Goal: Task Accomplishment & Management: Use online tool/utility

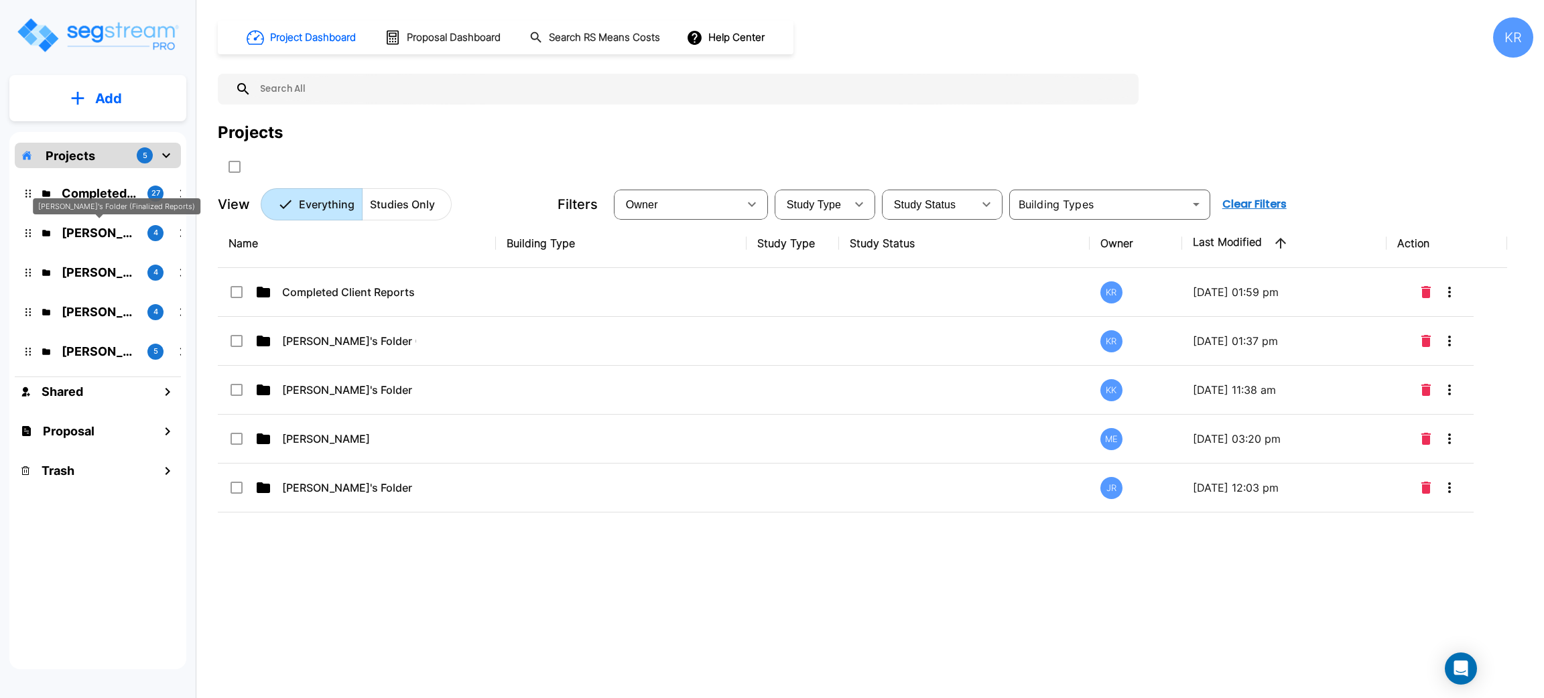
click at [86, 233] on p "[PERSON_NAME]'s Folder (Finalized Reports)" at bounding box center [99, 233] width 75 height 18
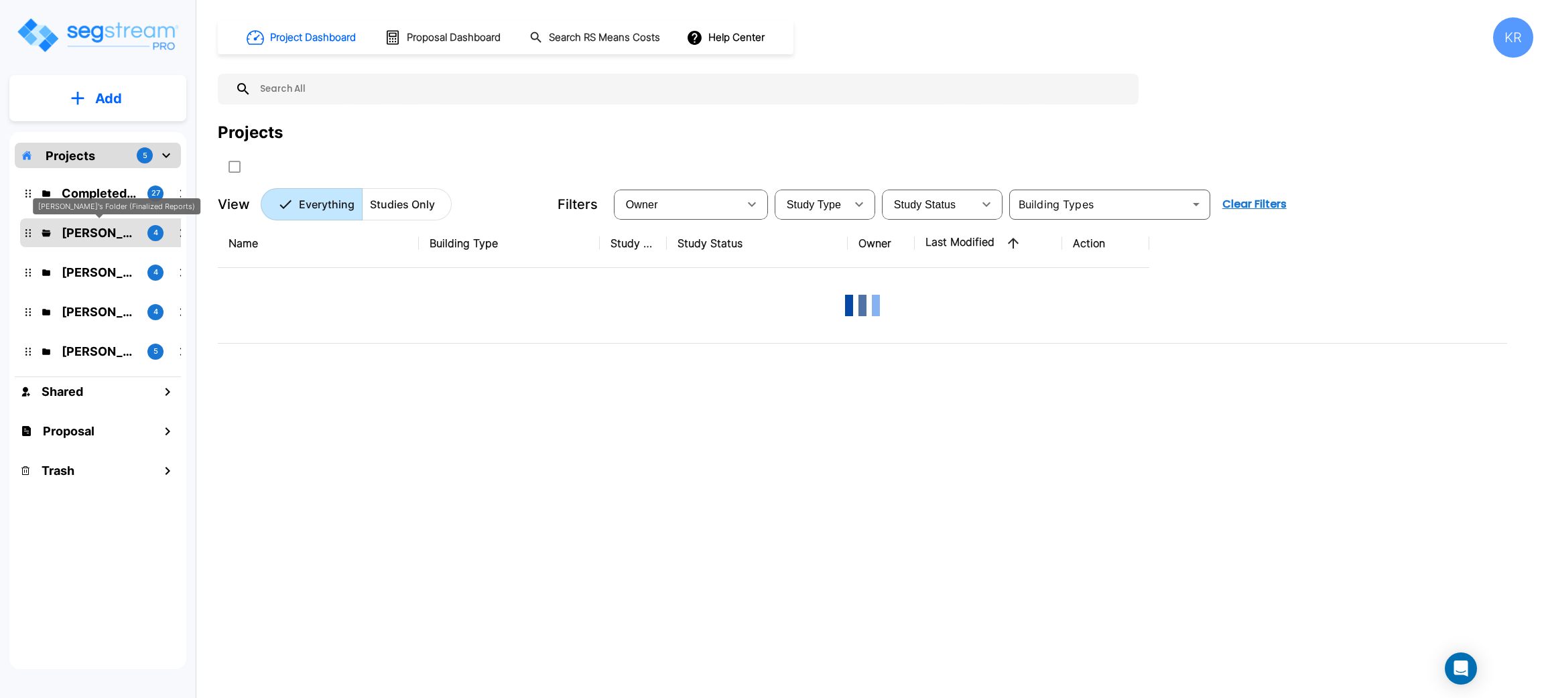
click at [86, 233] on p "[PERSON_NAME]'s Folder (Finalized Reports)" at bounding box center [99, 233] width 75 height 18
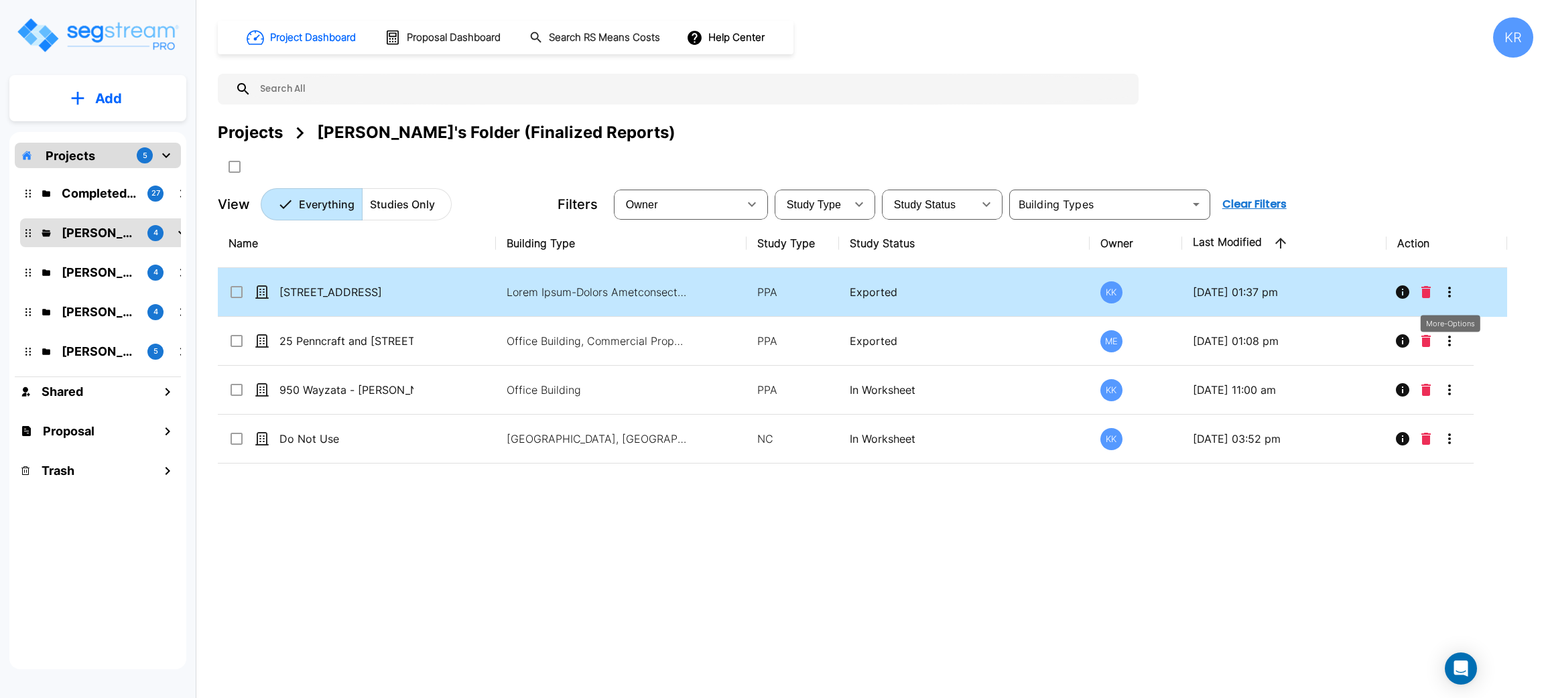
click at [1451, 292] on icon "More-Options" at bounding box center [1449, 292] width 16 height 16
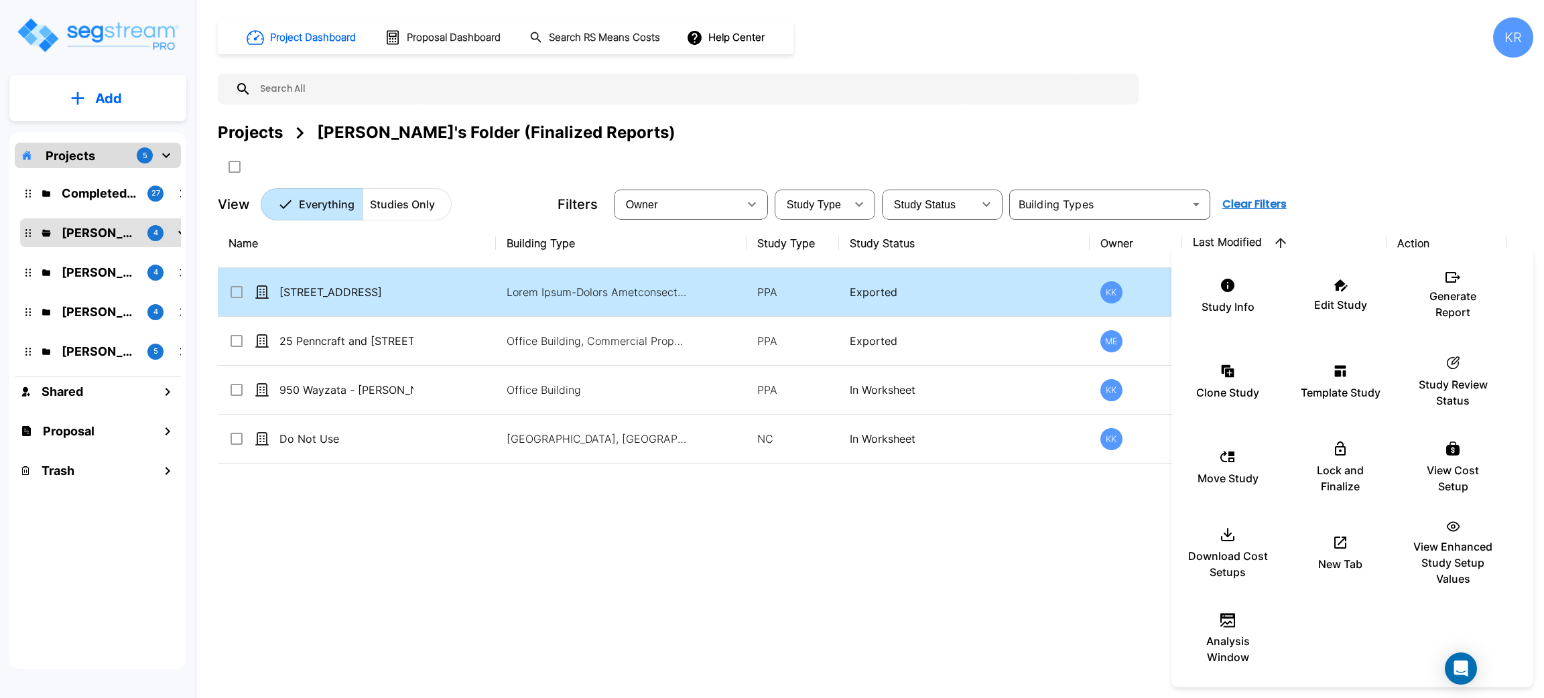
click at [1451, 292] on p "Generate Report" at bounding box center [1453, 304] width 80 height 32
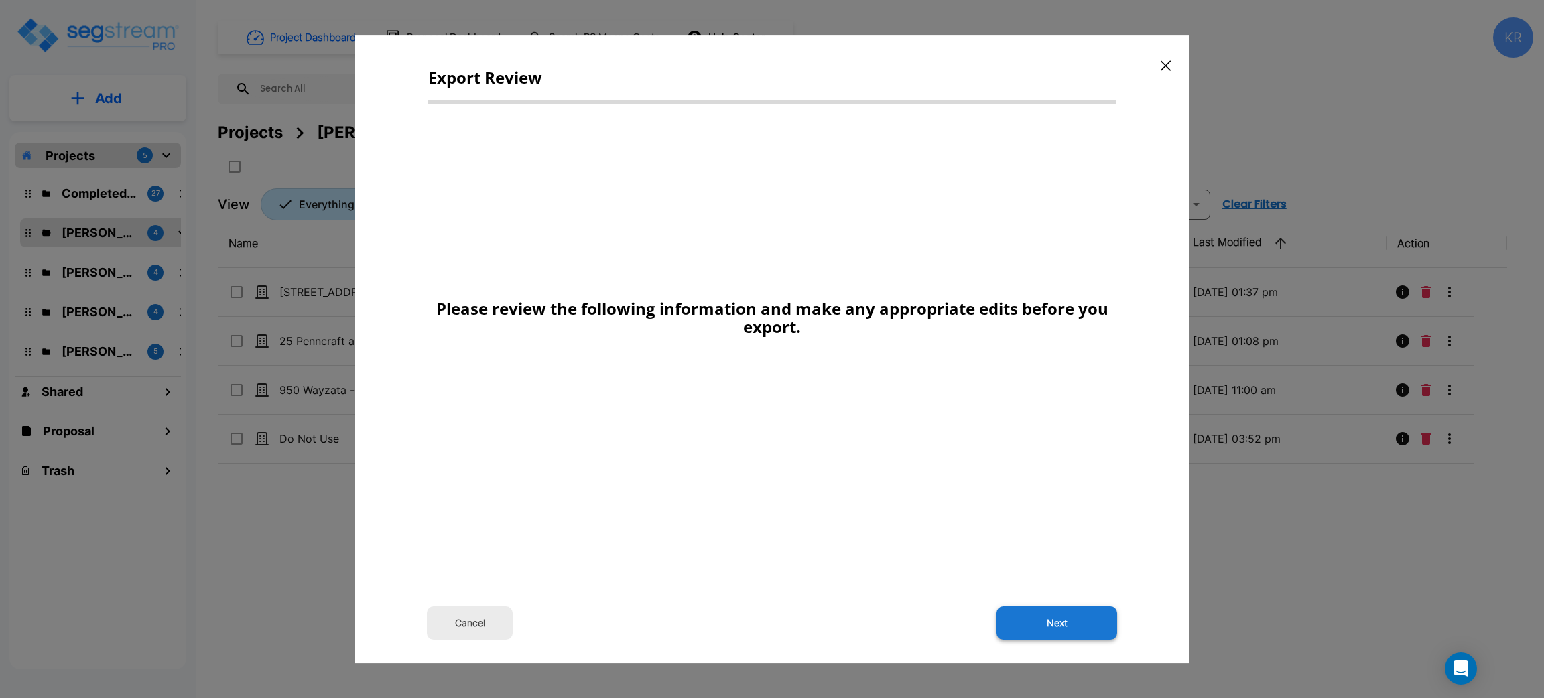
click at [1094, 617] on button "Next" at bounding box center [1056, 623] width 121 height 34
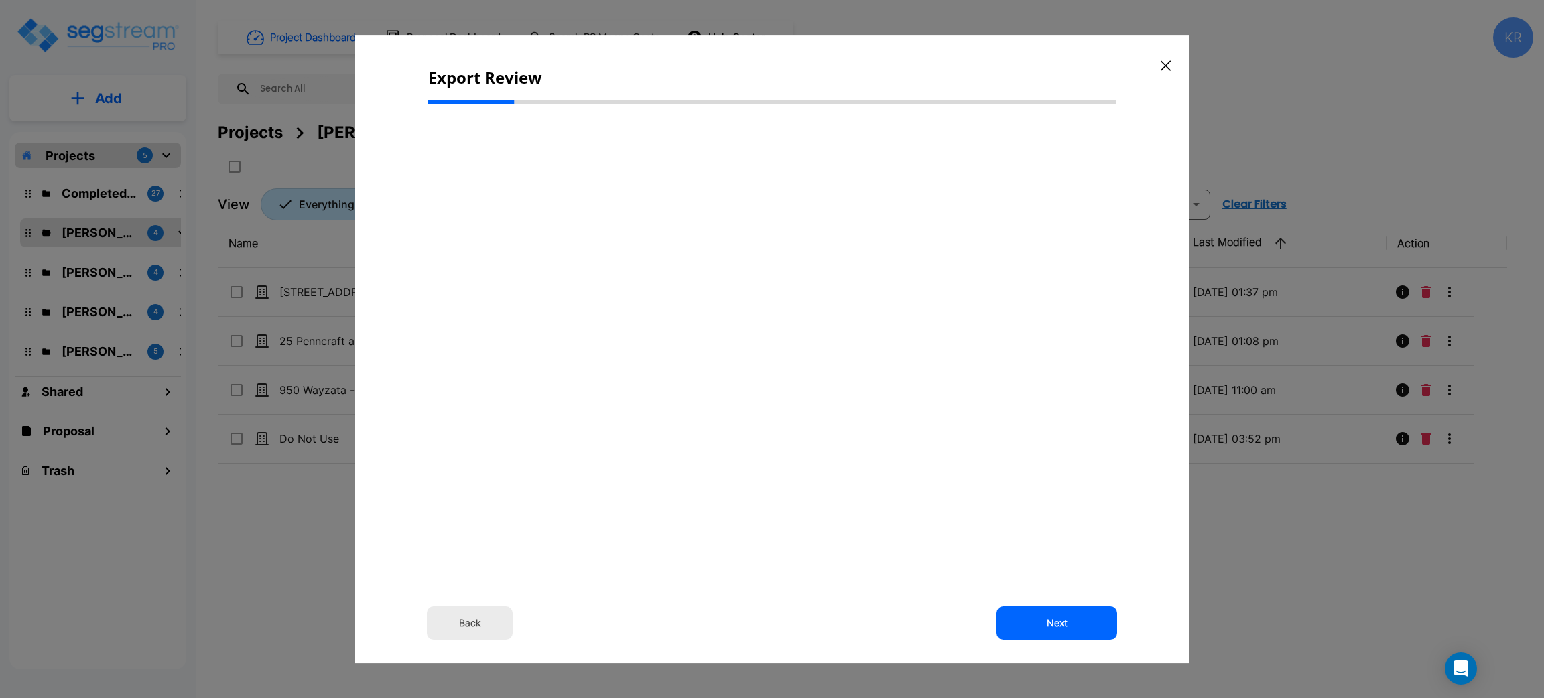
select select "2024"
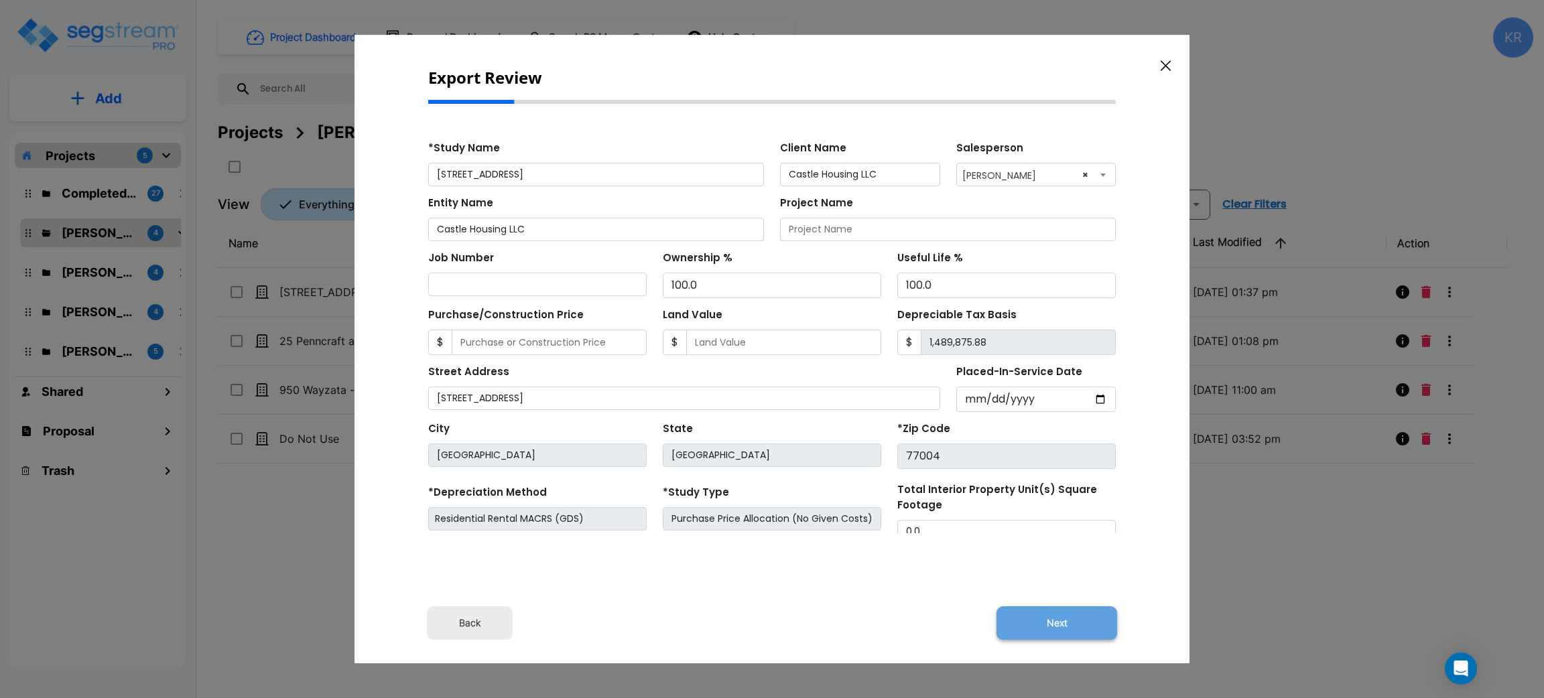
click at [1062, 621] on button "Next" at bounding box center [1056, 623] width 121 height 34
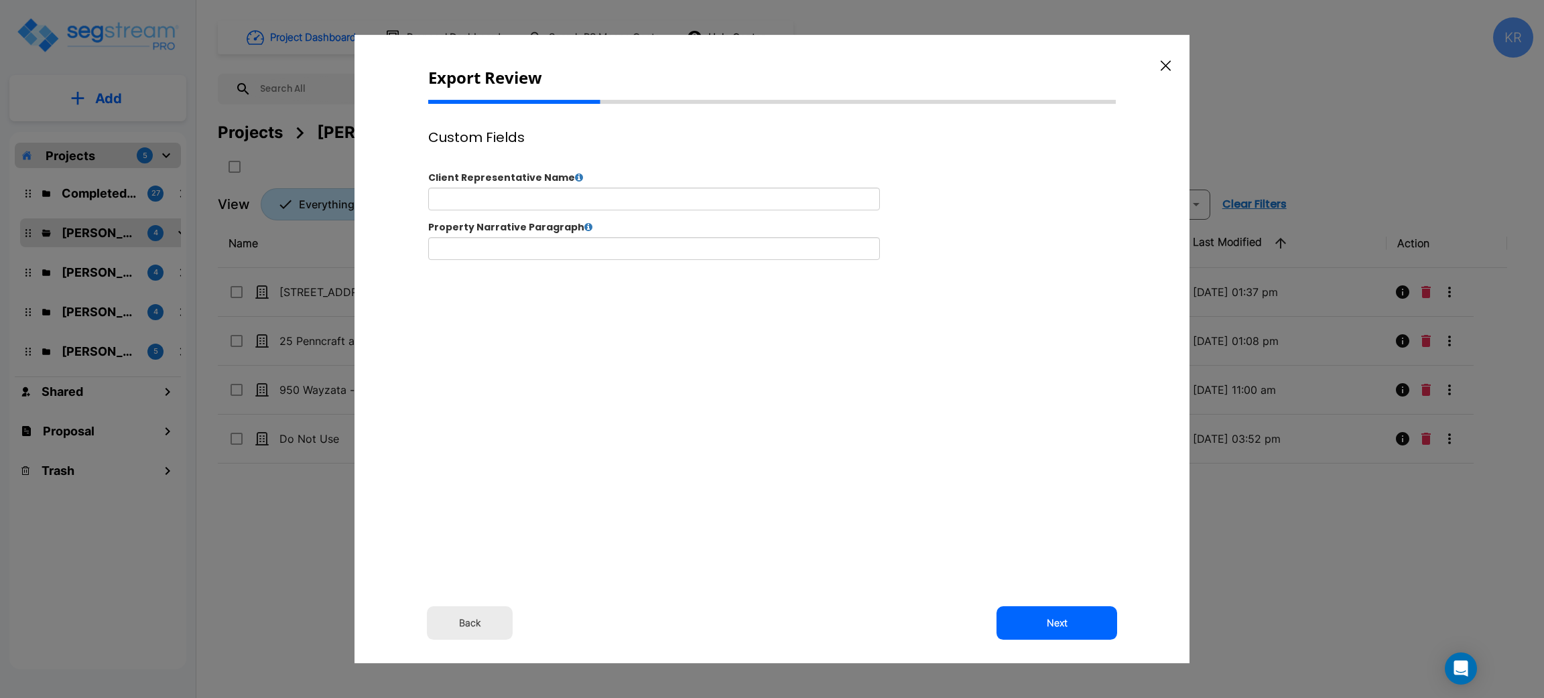
click at [1062, 621] on button "Next" at bounding box center [1056, 623] width 121 height 34
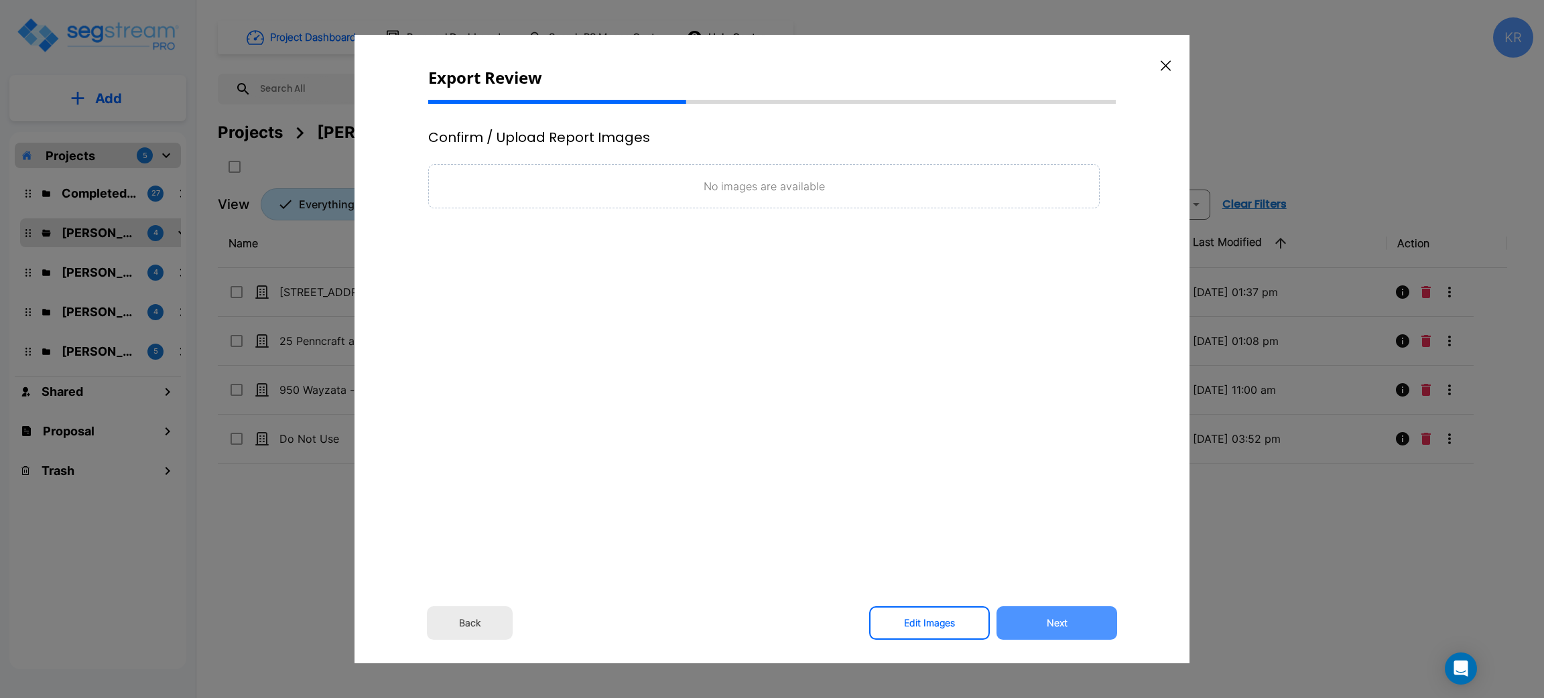
click at [1062, 621] on button "Next" at bounding box center [1056, 623] width 121 height 34
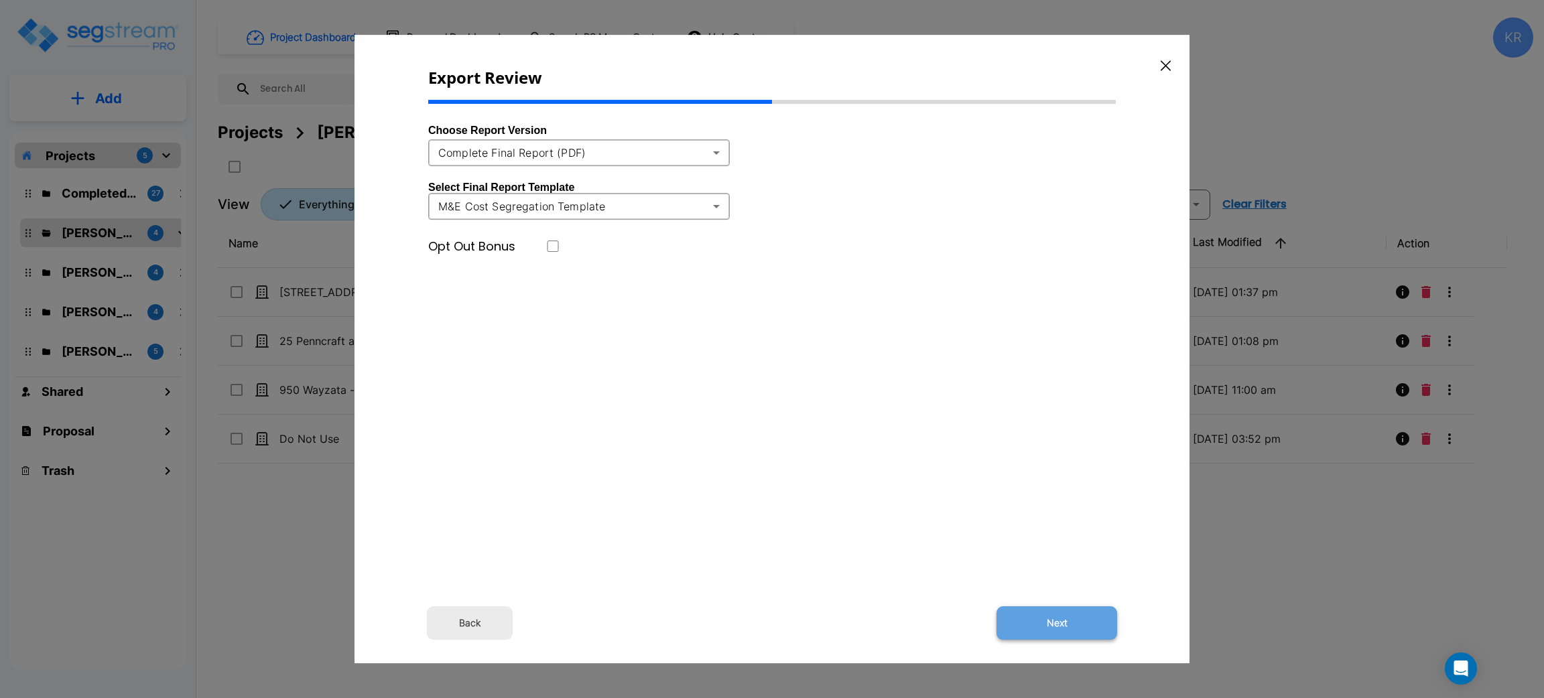
click at [1055, 615] on button "Next" at bounding box center [1056, 623] width 121 height 34
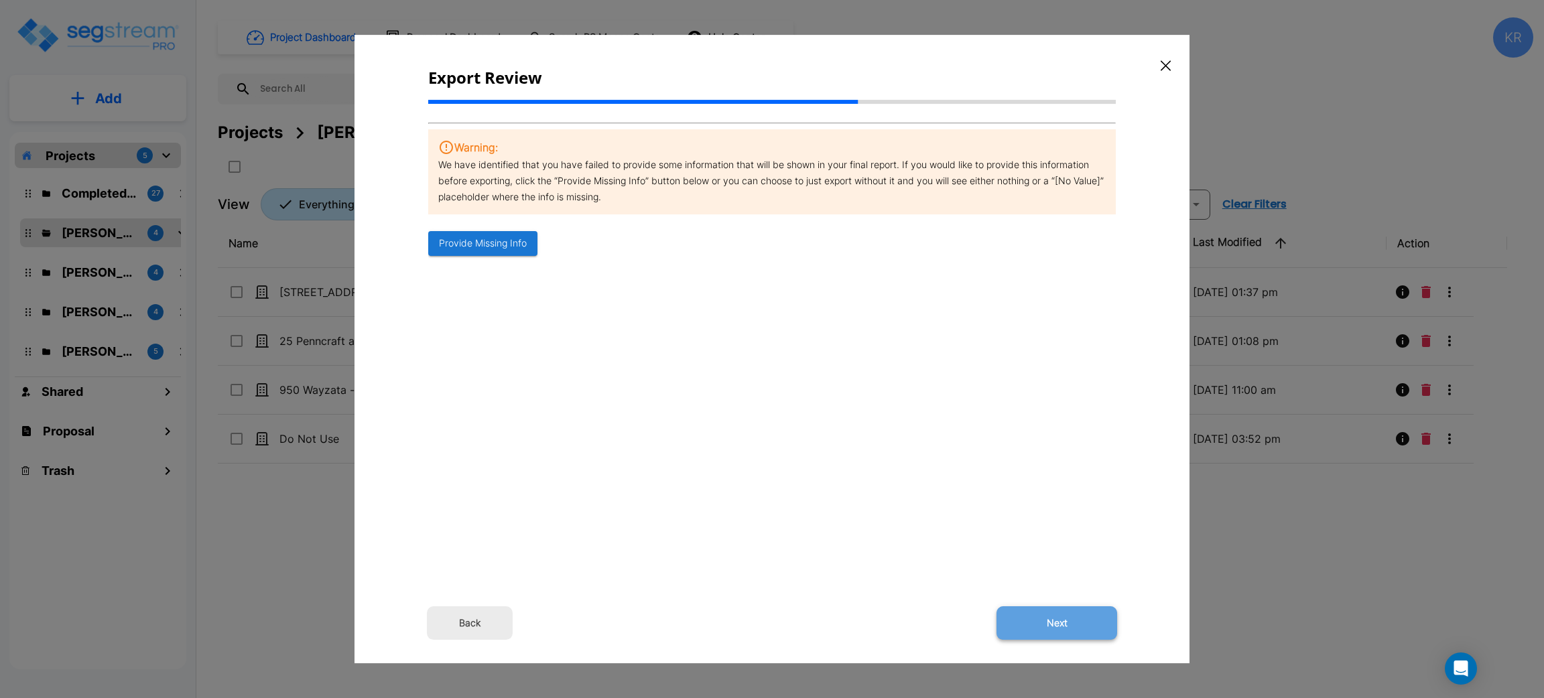
click at [1067, 623] on button "Next" at bounding box center [1056, 623] width 121 height 34
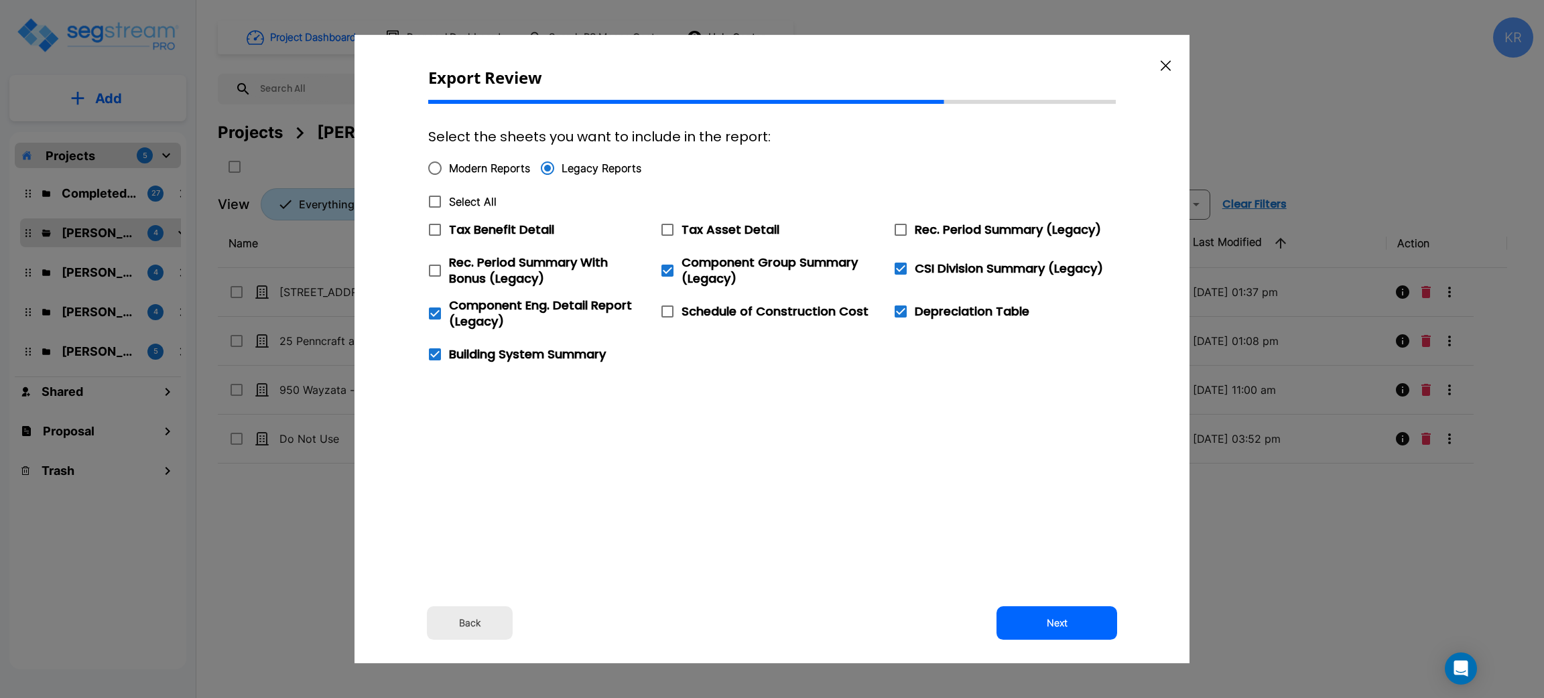
click at [903, 229] on icon at bounding box center [901, 230] width 16 height 16
click at [900, 227] on input "Rec. Period Summary (Legacy)" at bounding box center [893, 221] width 13 height 11
checkbox input "true"
click at [1071, 618] on button "Next" at bounding box center [1056, 623] width 121 height 34
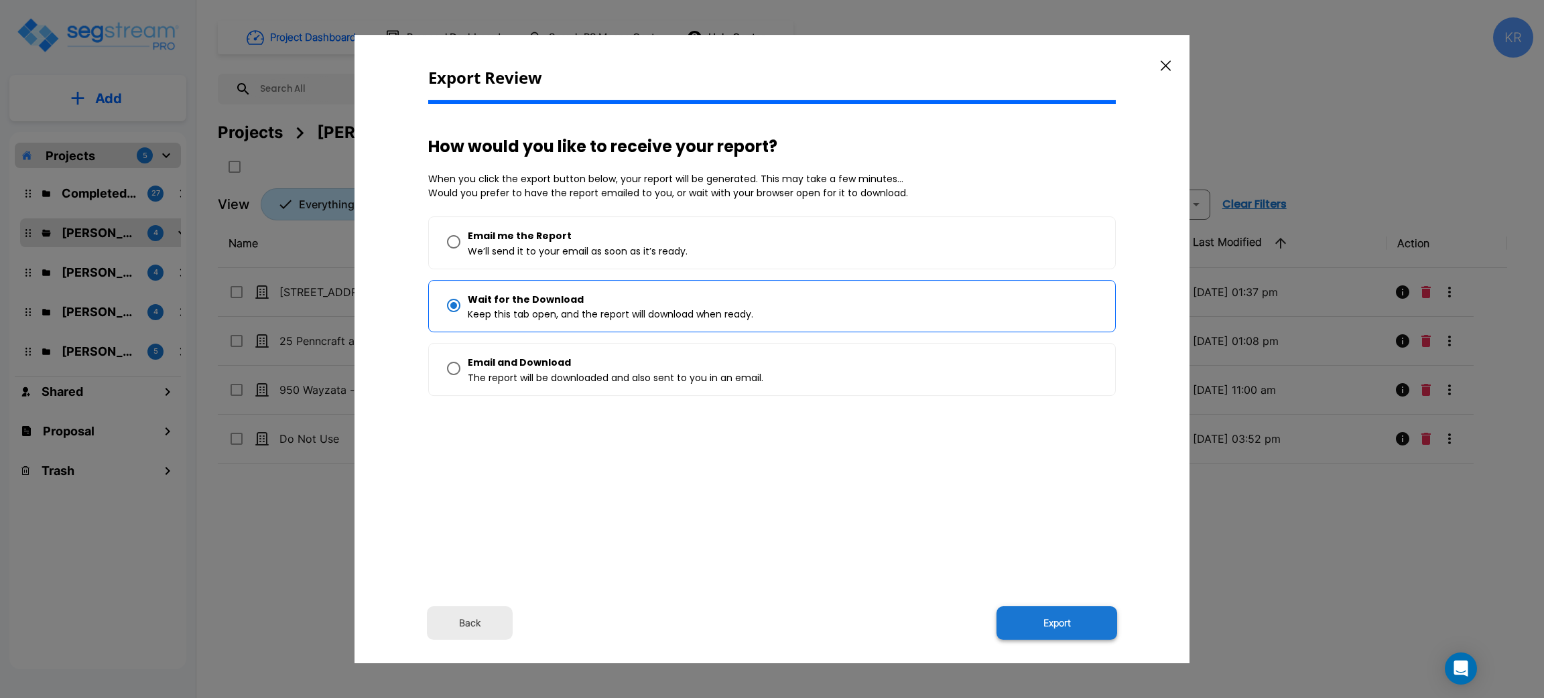
click at [1050, 621] on button "Export" at bounding box center [1056, 623] width 121 height 34
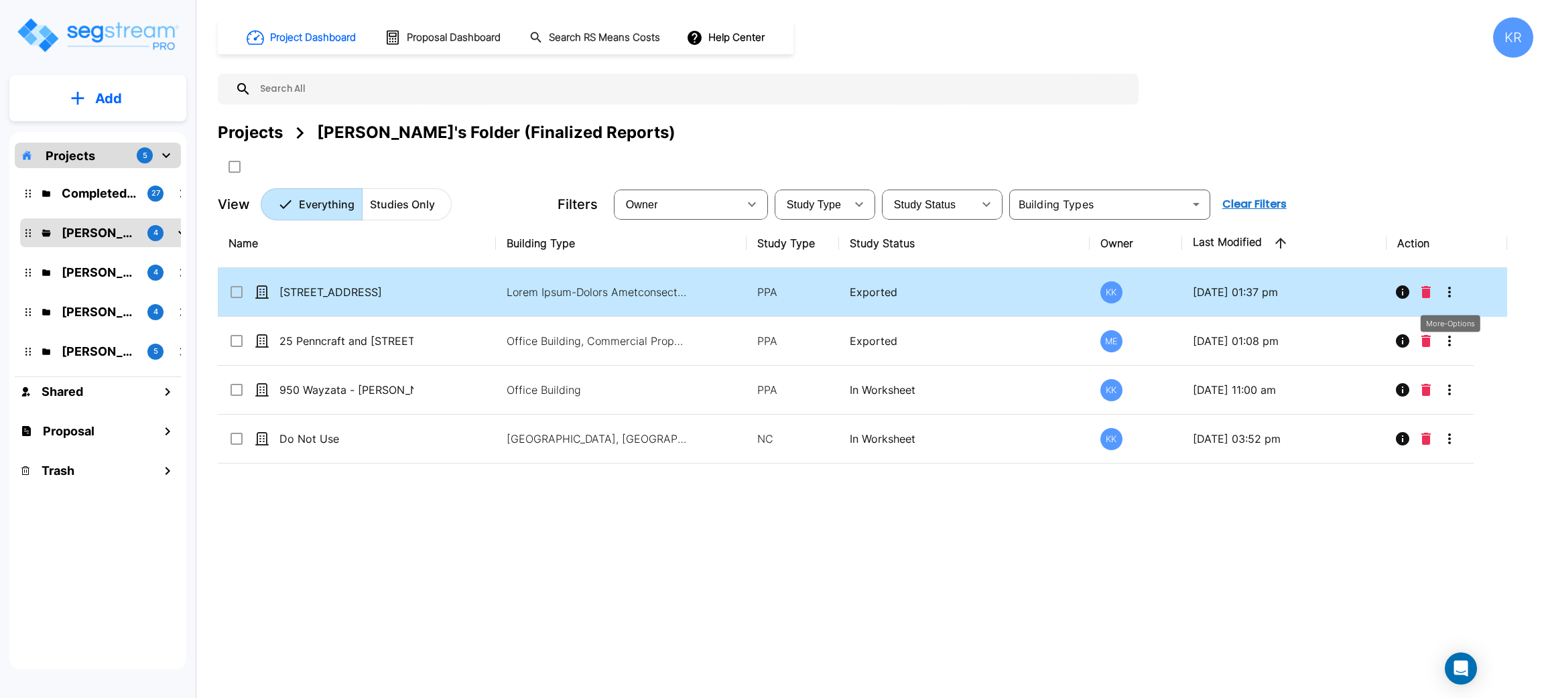
click at [1448, 289] on icon "More-Options" at bounding box center [1449, 292] width 16 height 16
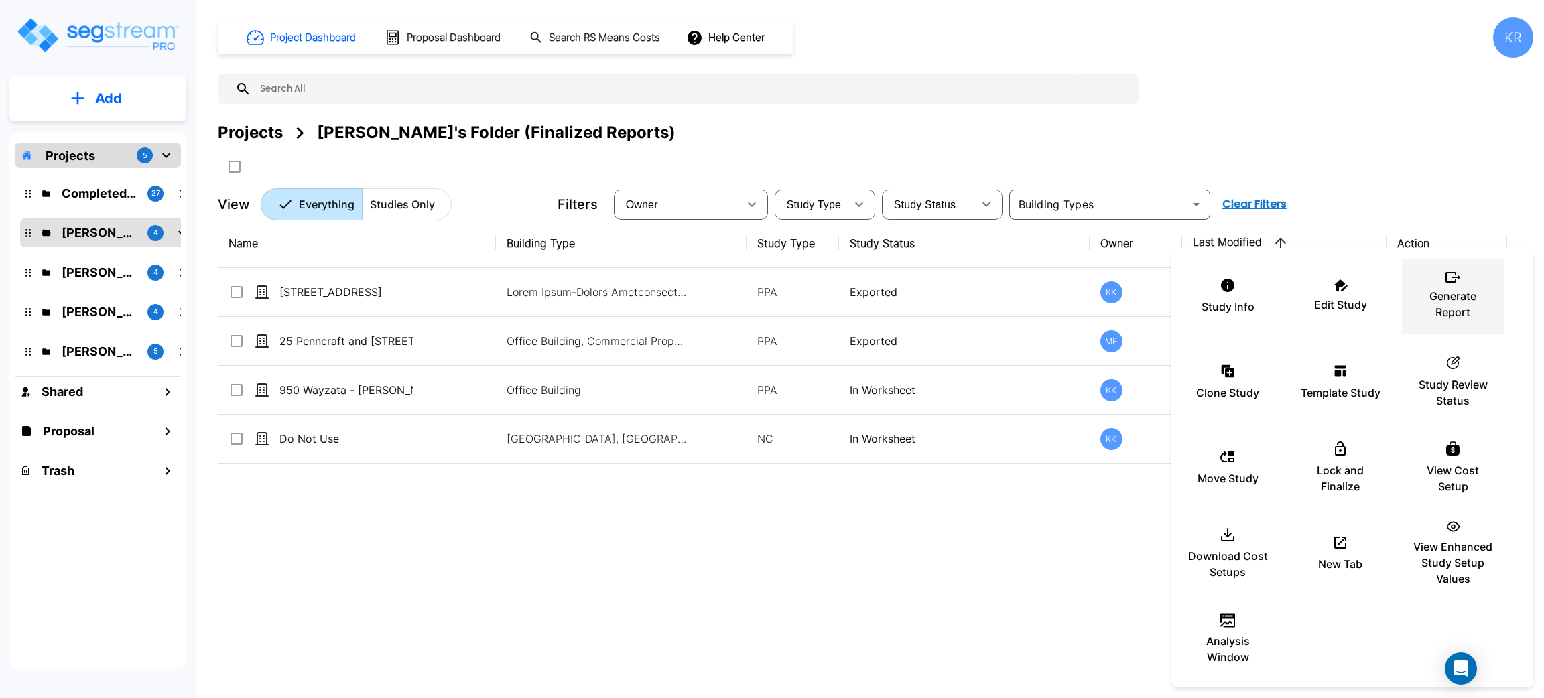
click at [1458, 277] on icon at bounding box center [1452, 277] width 15 height 11
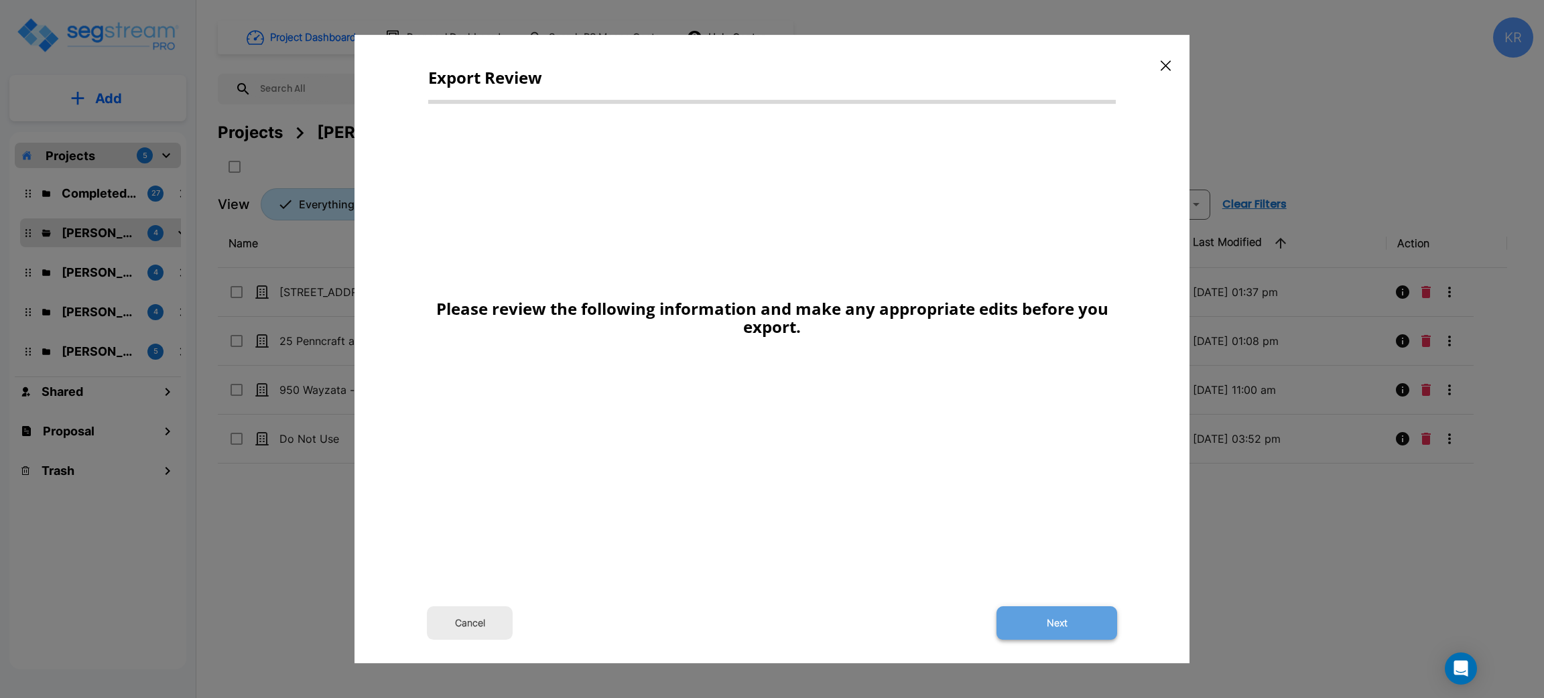
click at [1068, 622] on button "Next" at bounding box center [1056, 623] width 121 height 34
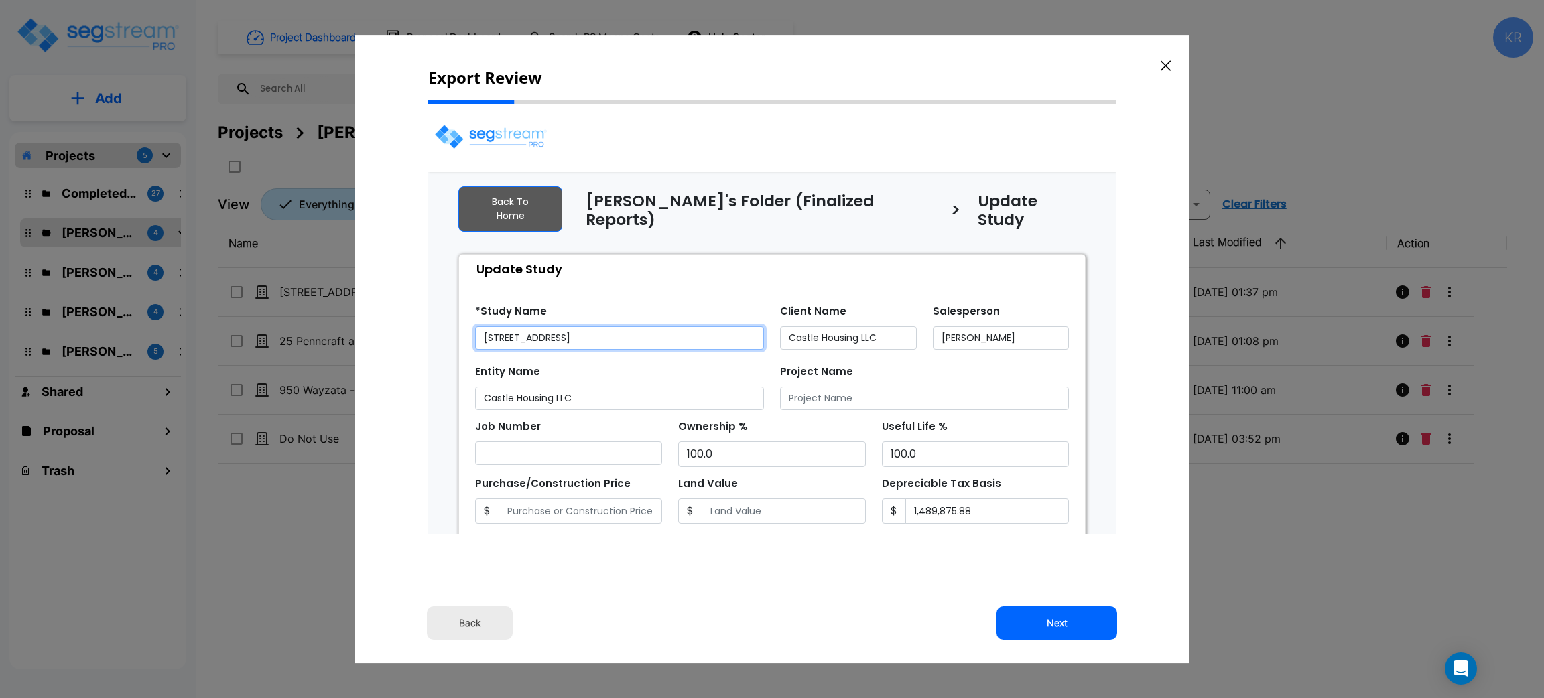
select select "2024"
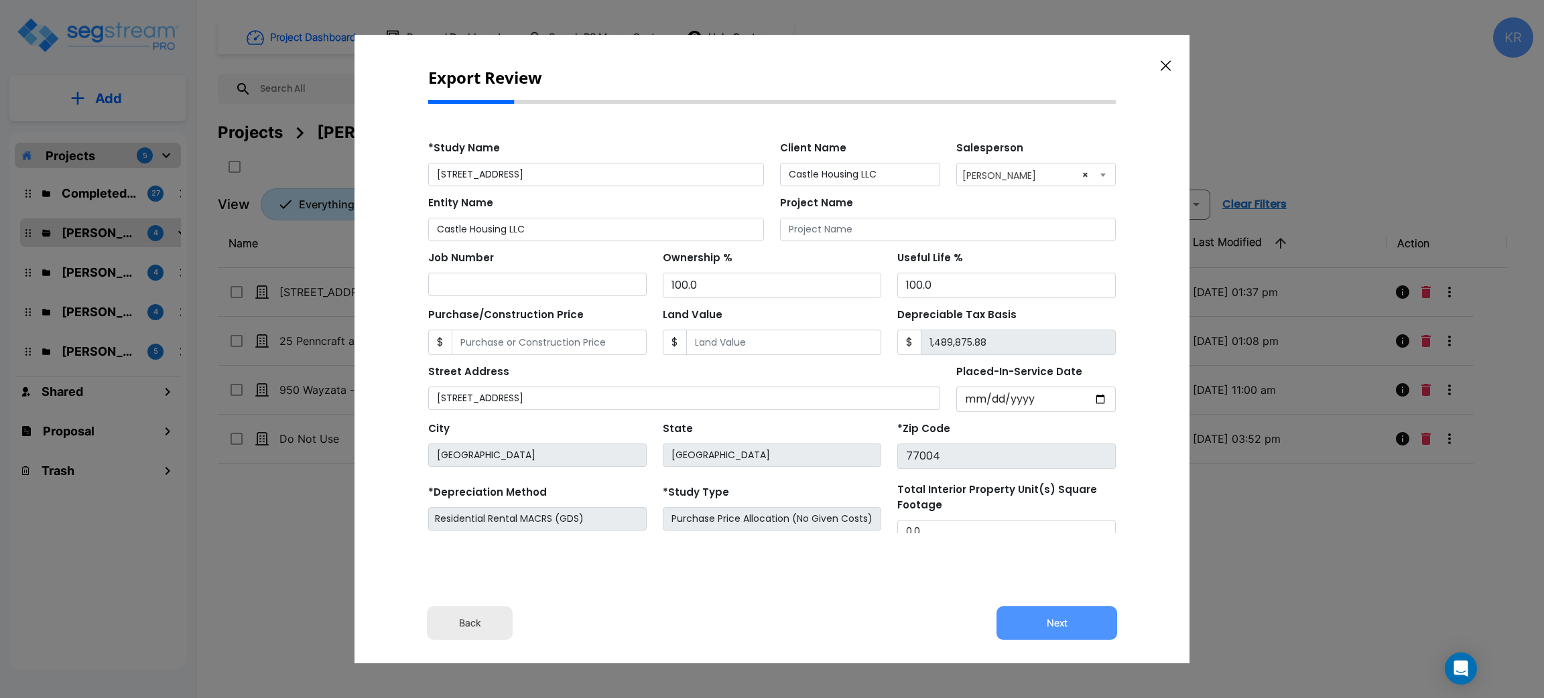
click at [1068, 622] on button "Next" at bounding box center [1056, 623] width 121 height 34
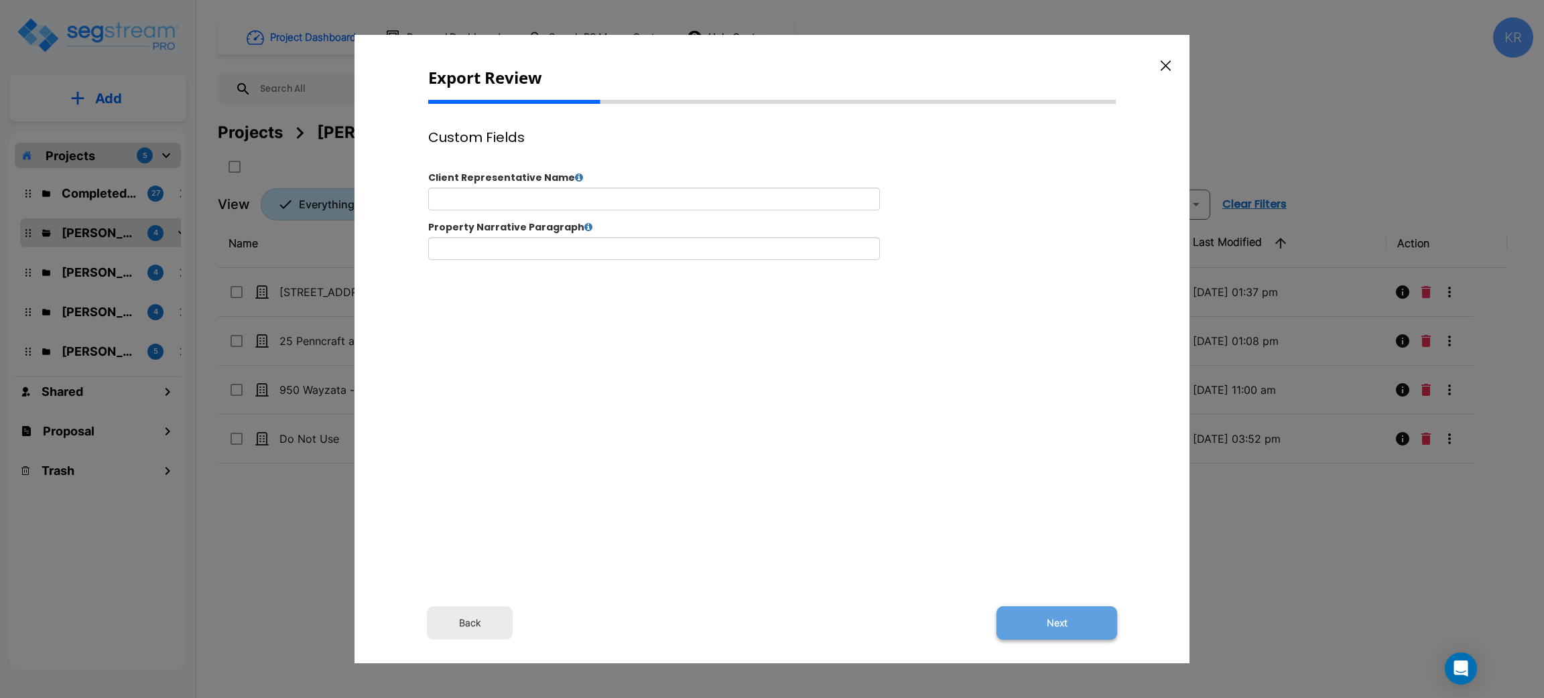
click at [1059, 627] on button "Next" at bounding box center [1056, 623] width 121 height 34
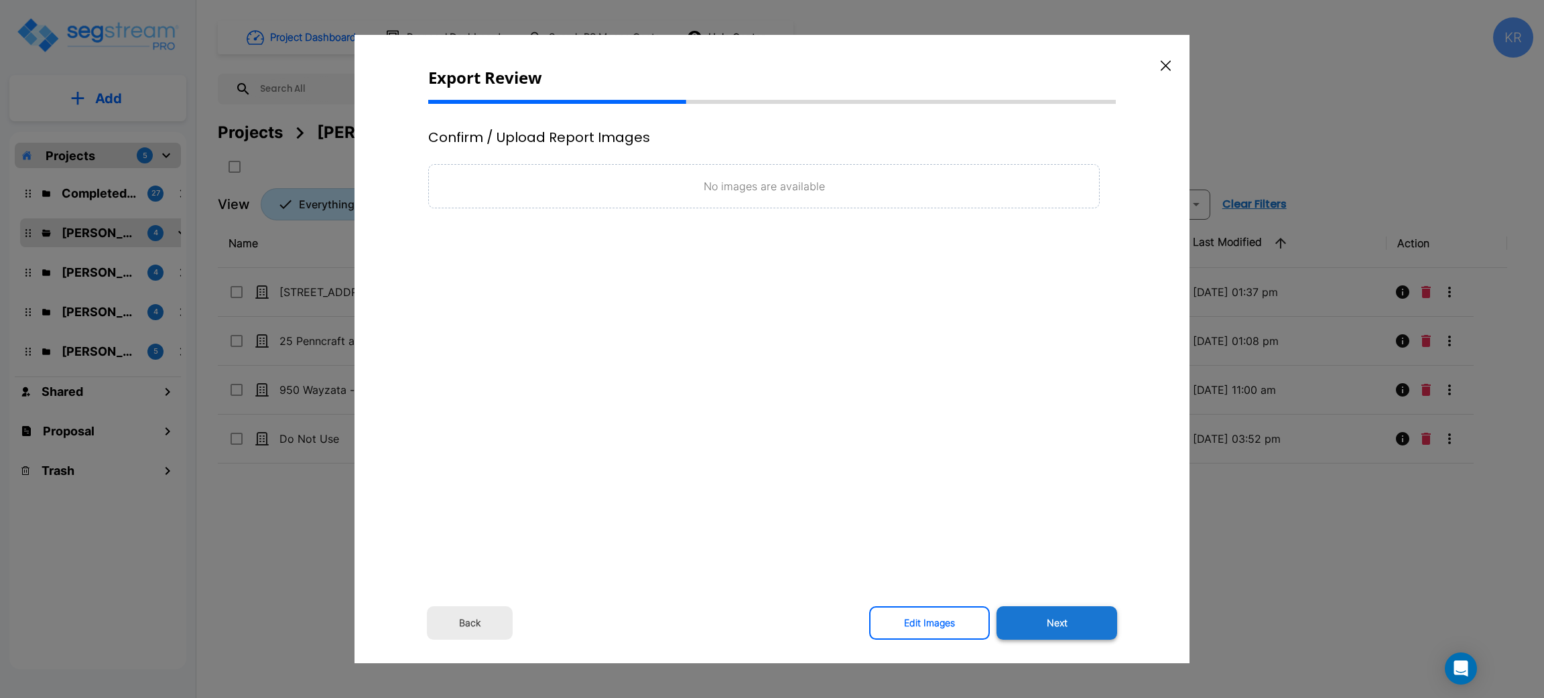
click at [1058, 621] on button "Next" at bounding box center [1056, 623] width 121 height 34
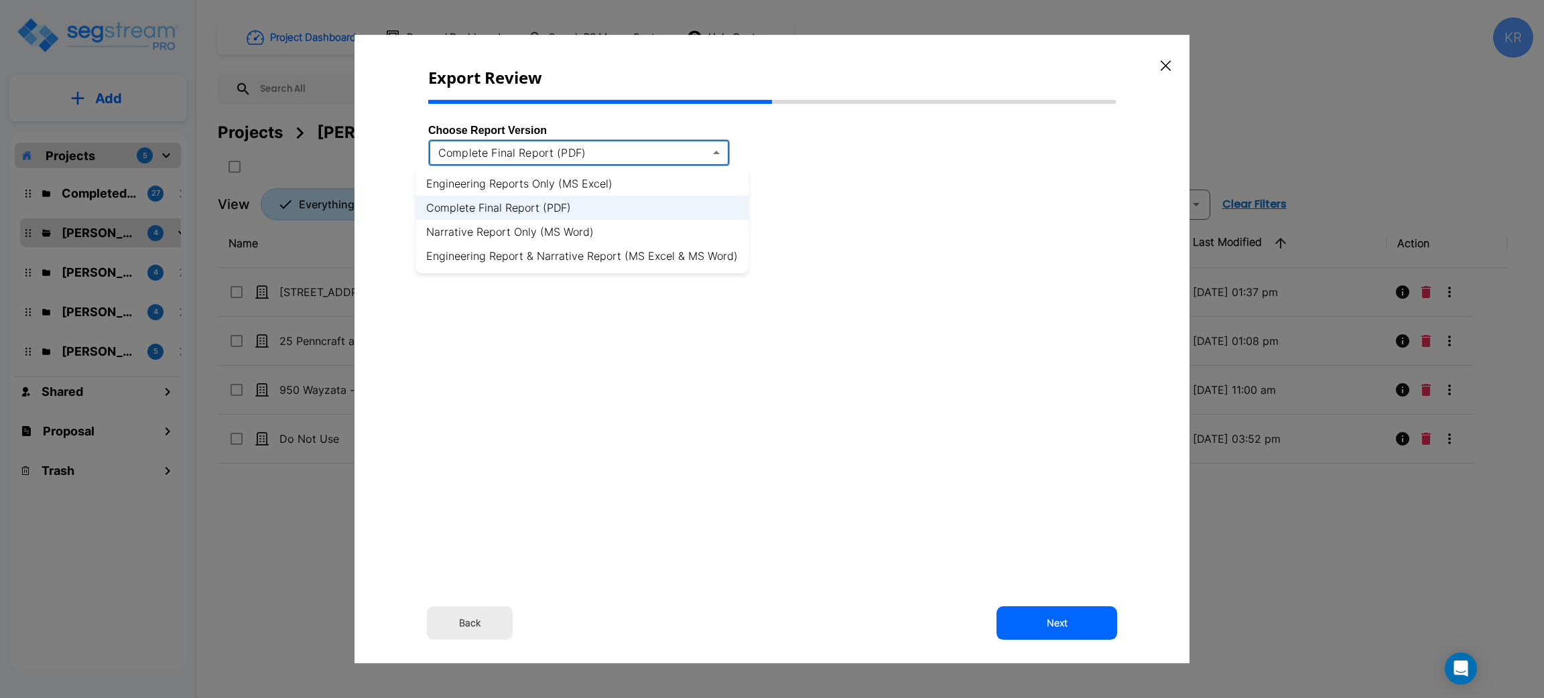
click at [633, 155] on body "× Your report is being generated. Be patient! × We're working on your Modificat…" at bounding box center [772, 349] width 1544 height 698
click at [596, 185] on li "Engineering Reports Only (MS Excel)" at bounding box center [581, 184] width 333 height 24
type input "xlsx"
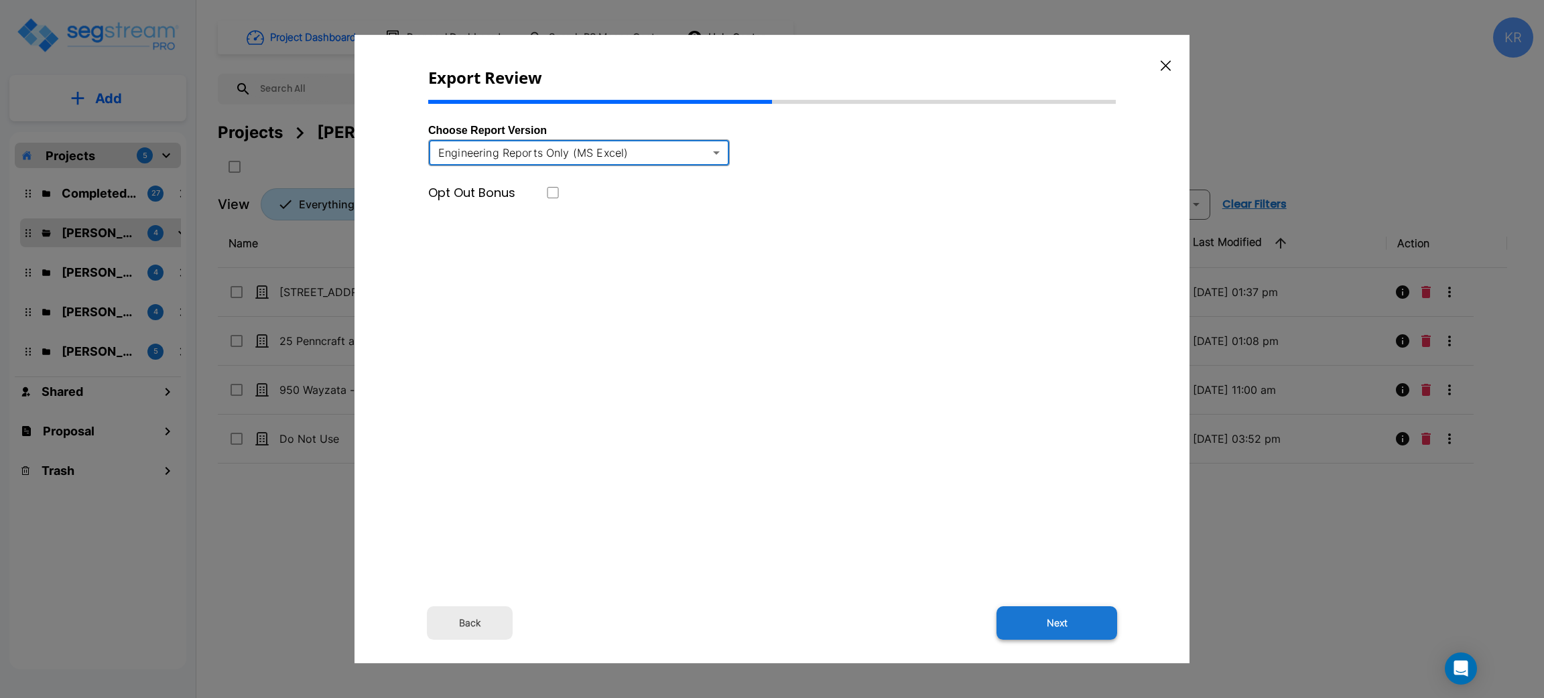
click at [1056, 615] on button "Next" at bounding box center [1056, 623] width 121 height 34
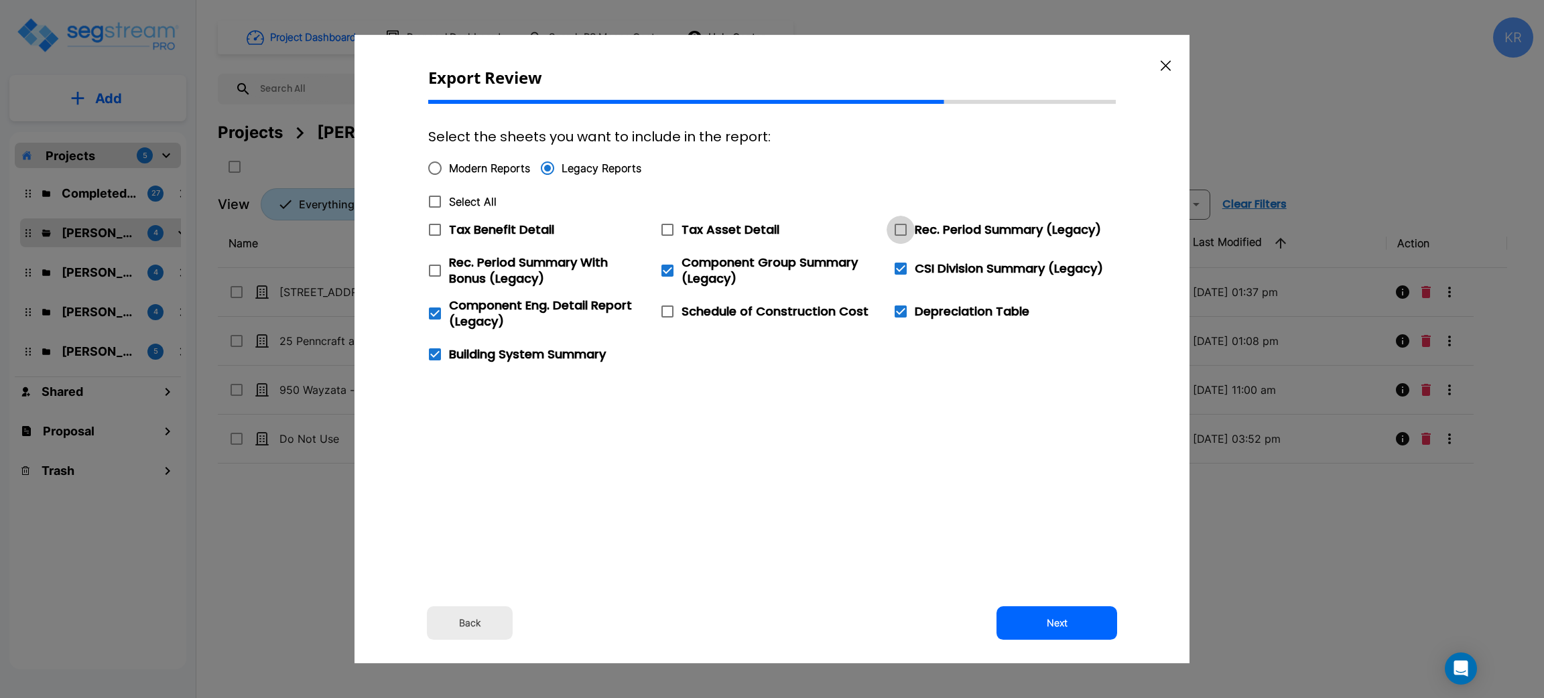
click at [900, 231] on icon at bounding box center [901, 230] width 16 height 16
click at [900, 227] on input "Rec. Period Summary (Legacy)" at bounding box center [893, 221] width 13 height 11
checkbox input "true"
click at [1070, 622] on button "Next" at bounding box center [1056, 623] width 121 height 34
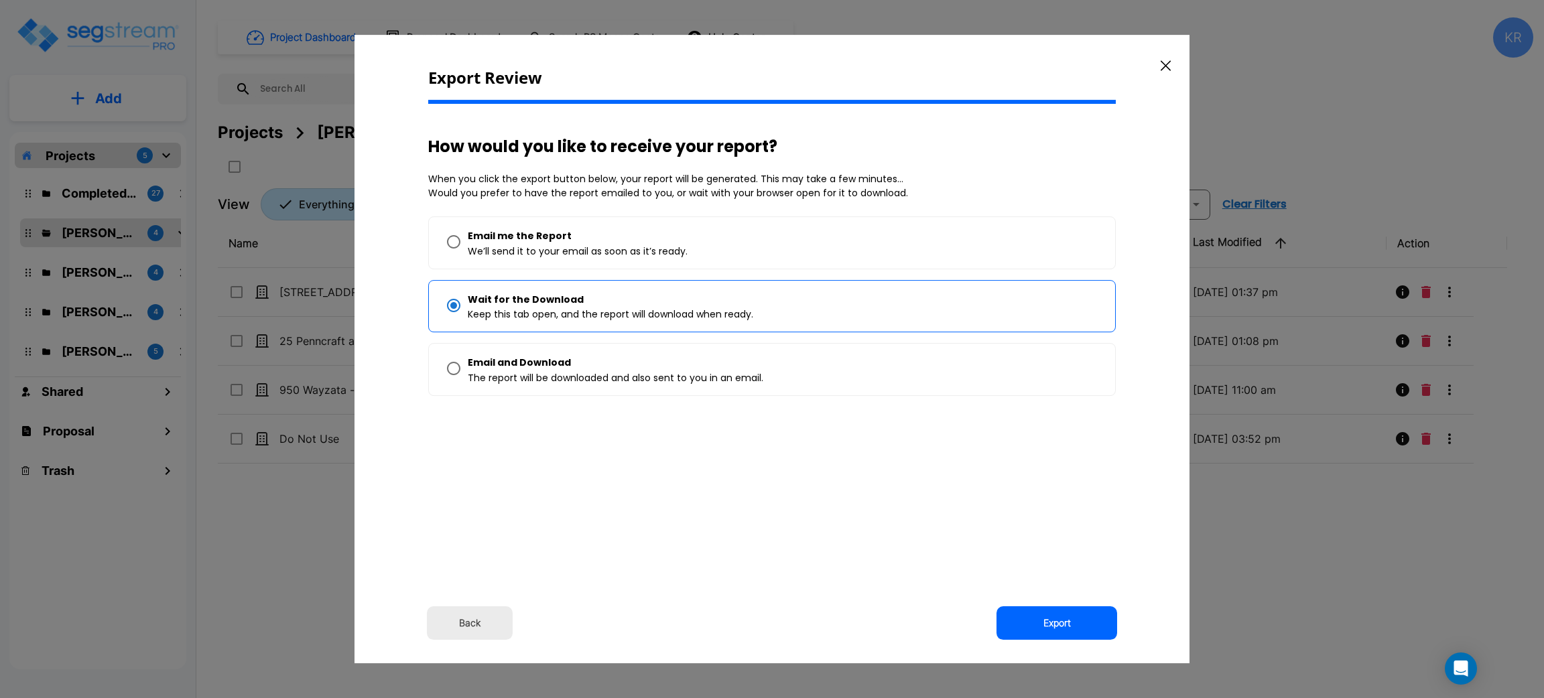
click at [1070, 622] on button "Export" at bounding box center [1056, 623] width 121 height 34
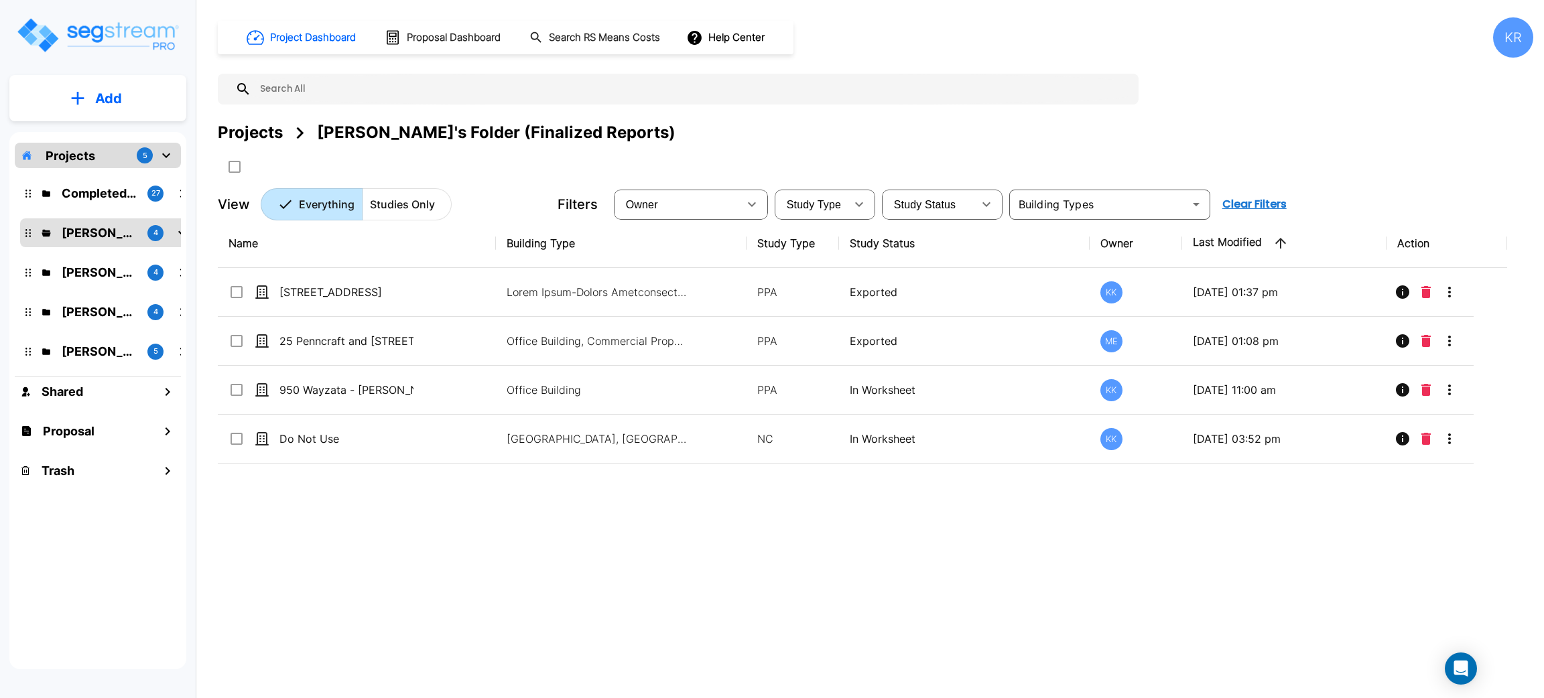
click at [991, 155] on div "Projects [PERSON_NAME]'s Folder (Finalized Reports)" at bounding box center [875, 149] width 1315 height 57
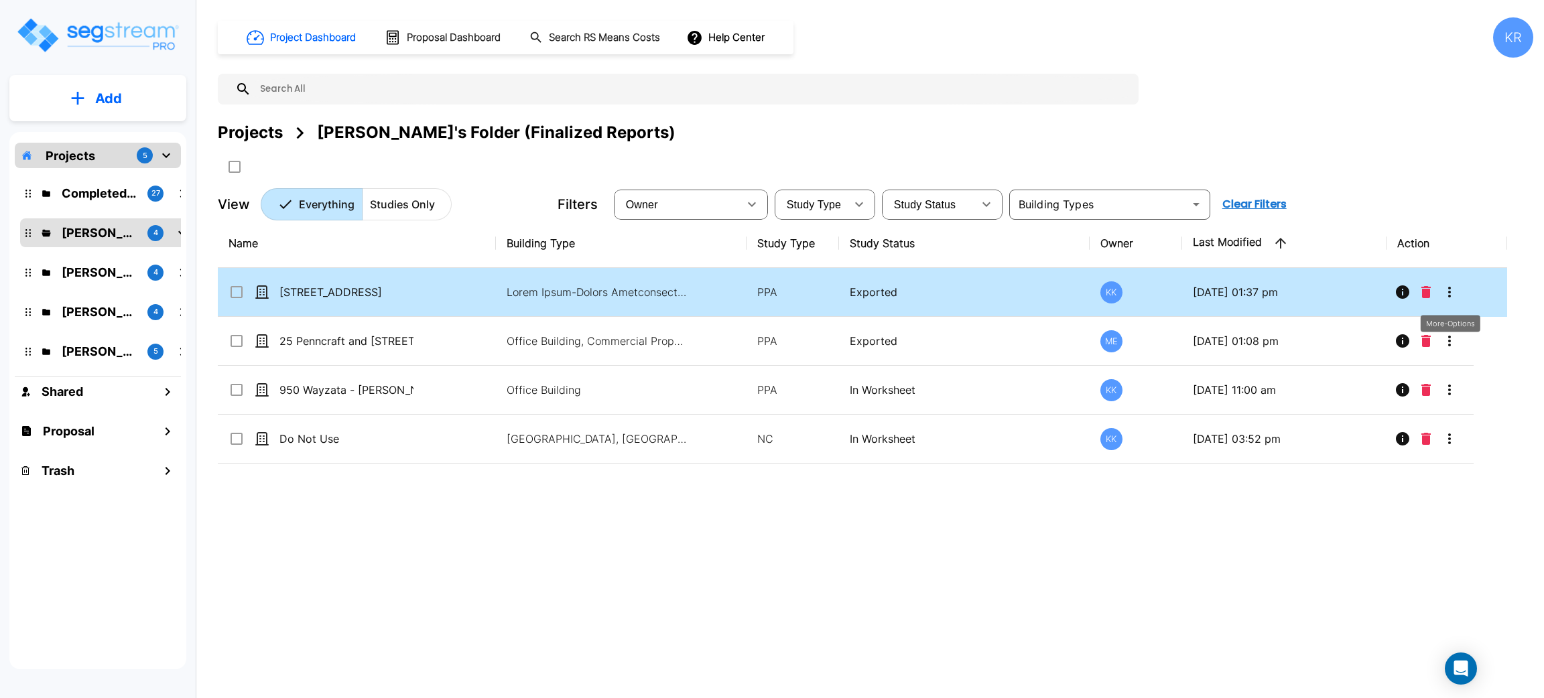
click at [1452, 292] on icon "More-Options" at bounding box center [1449, 292] width 16 height 16
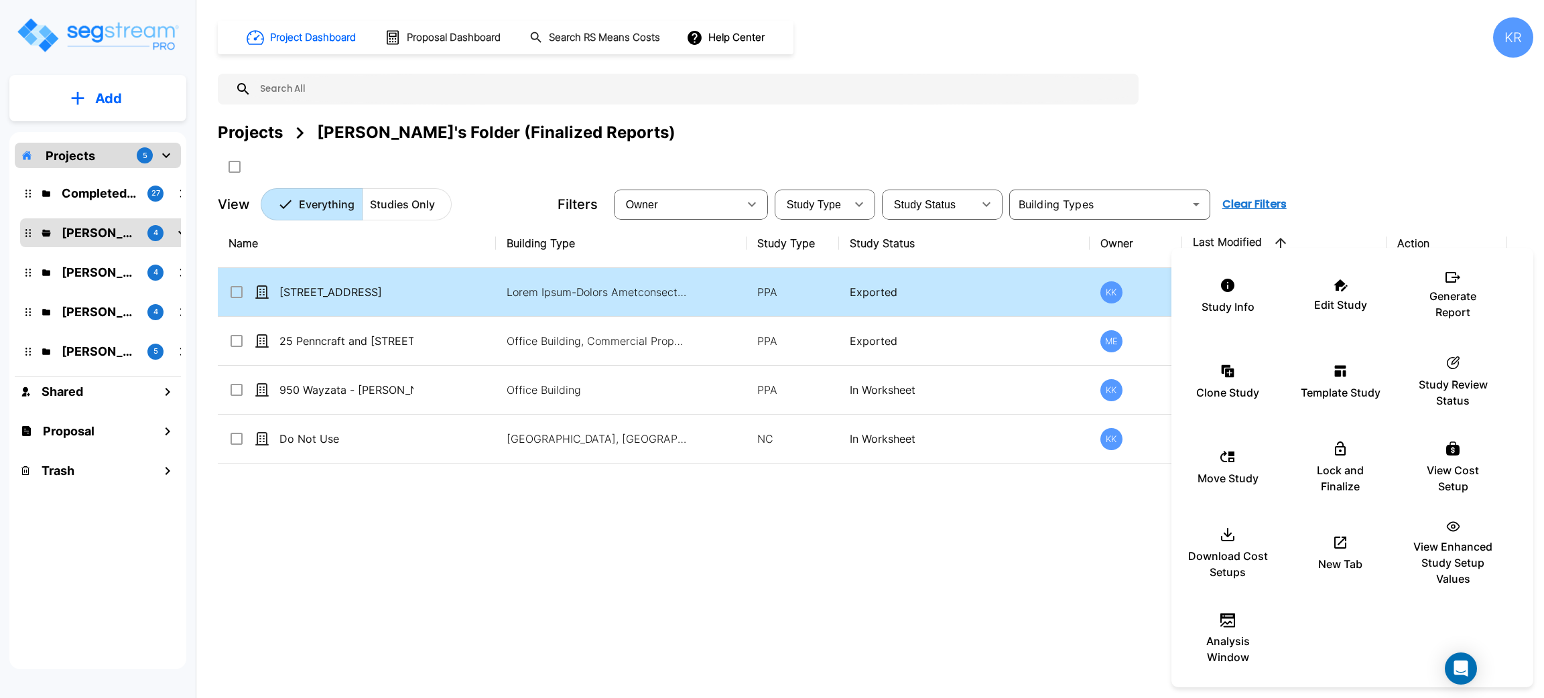
click at [1452, 292] on p "Generate Report" at bounding box center [1453, 304] width 80 height 32
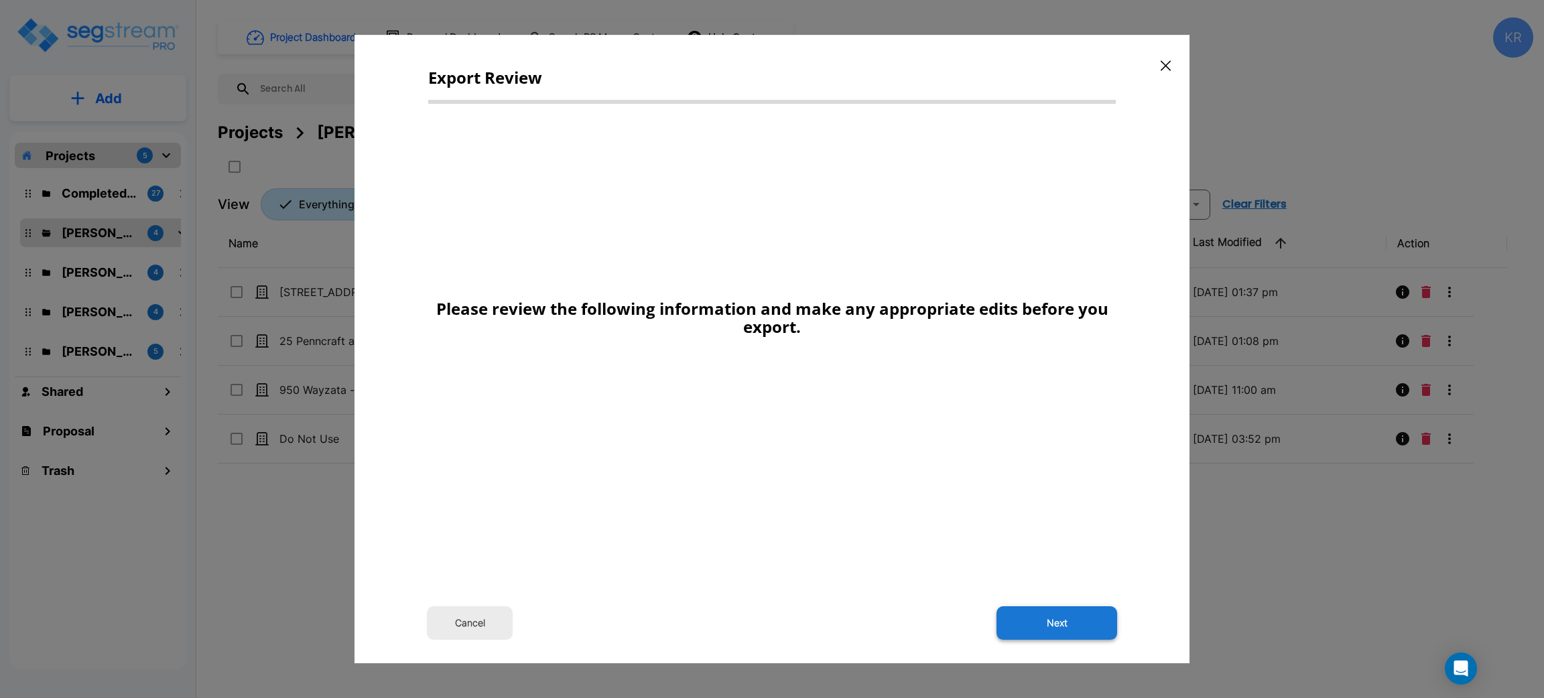
click at [1076, 610] on button "Next" at bounding box center [1056, 623] width 121 height 34
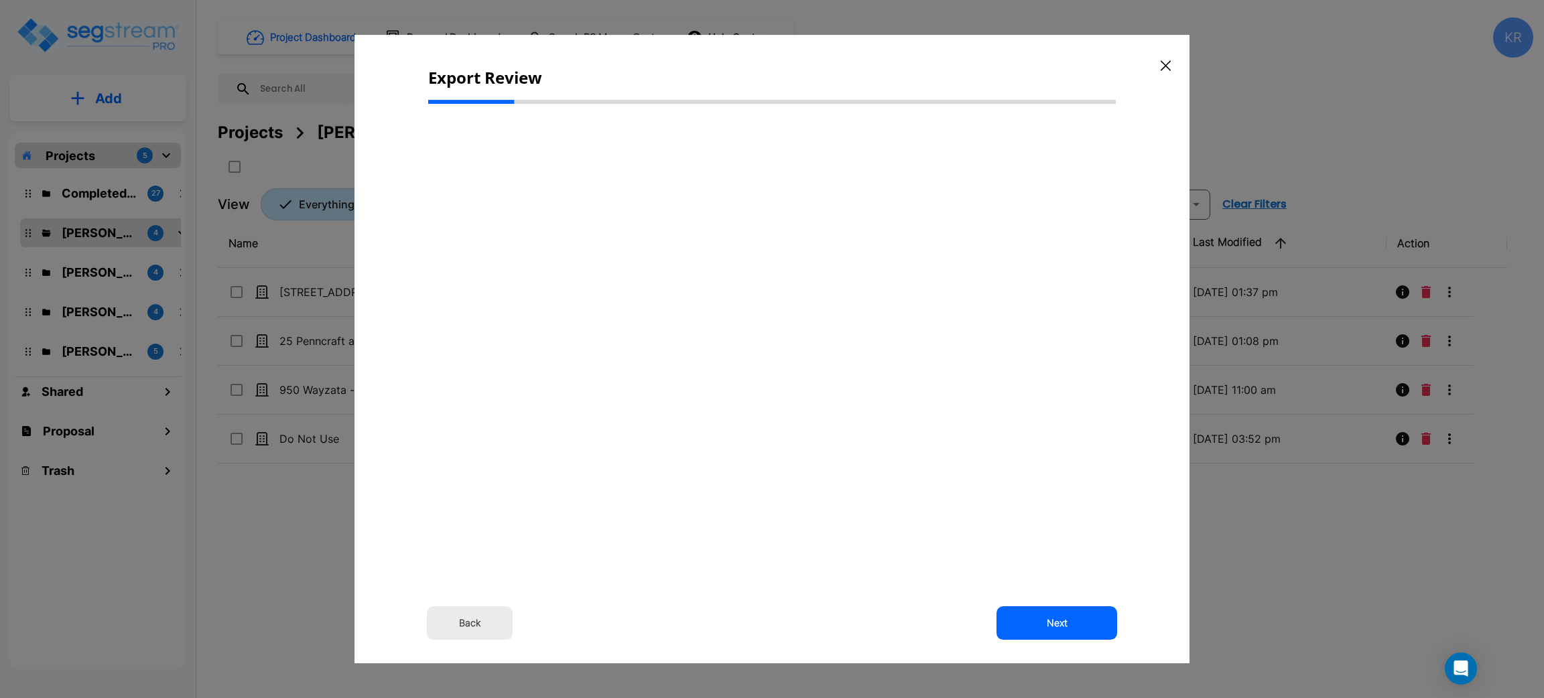
select select "2024"
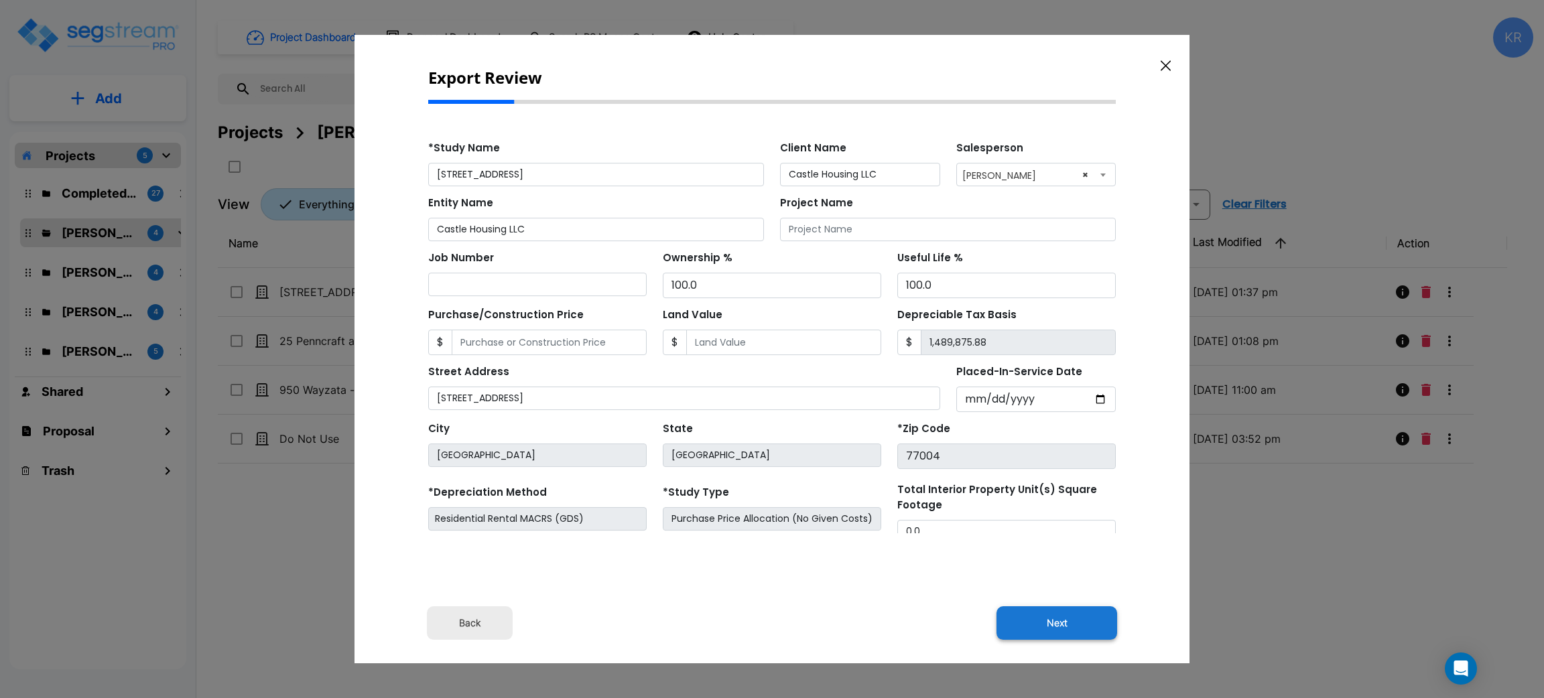
click at [1066, 619] on button "Next" at bounding box center [1056, 623] width 121 height 34
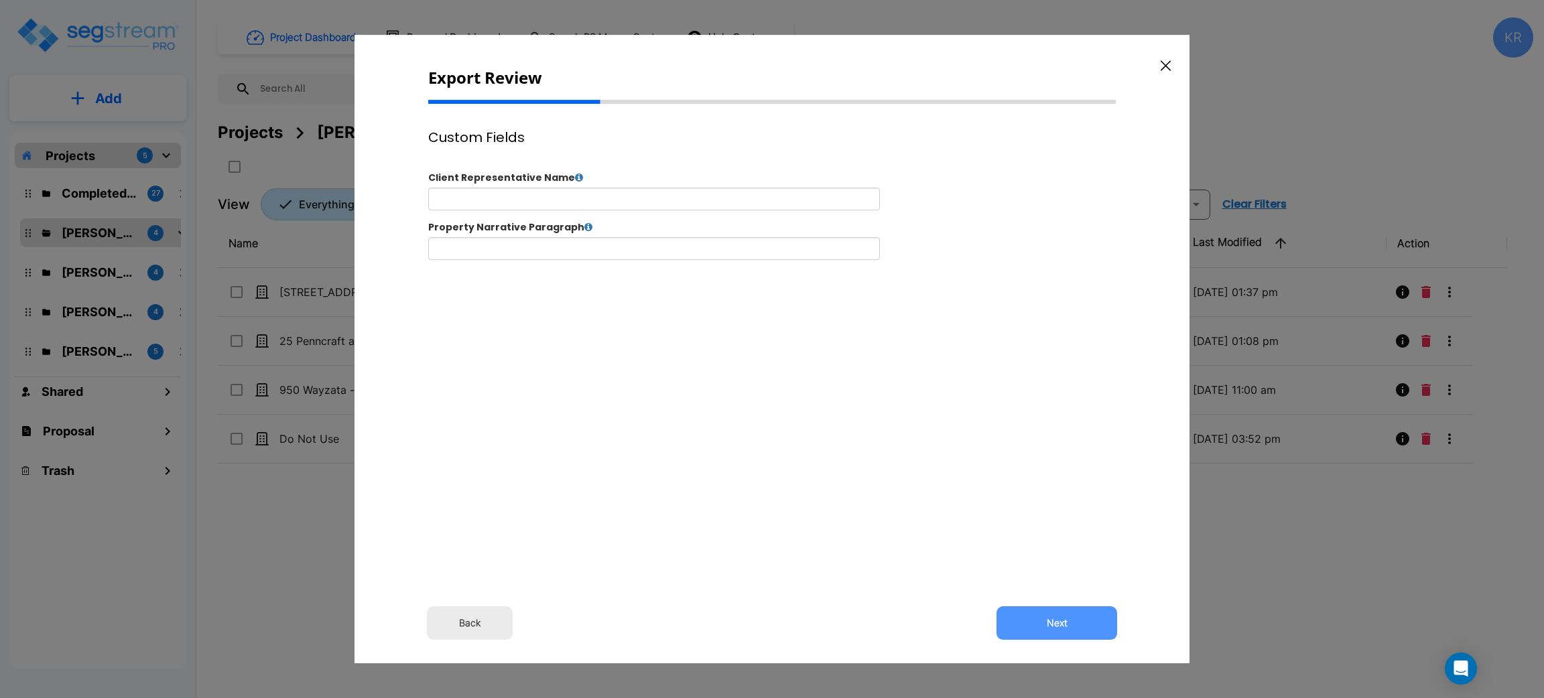
click at [1066, 619] on button "Next" at bounding box center [1056, 623] width 121 height 34
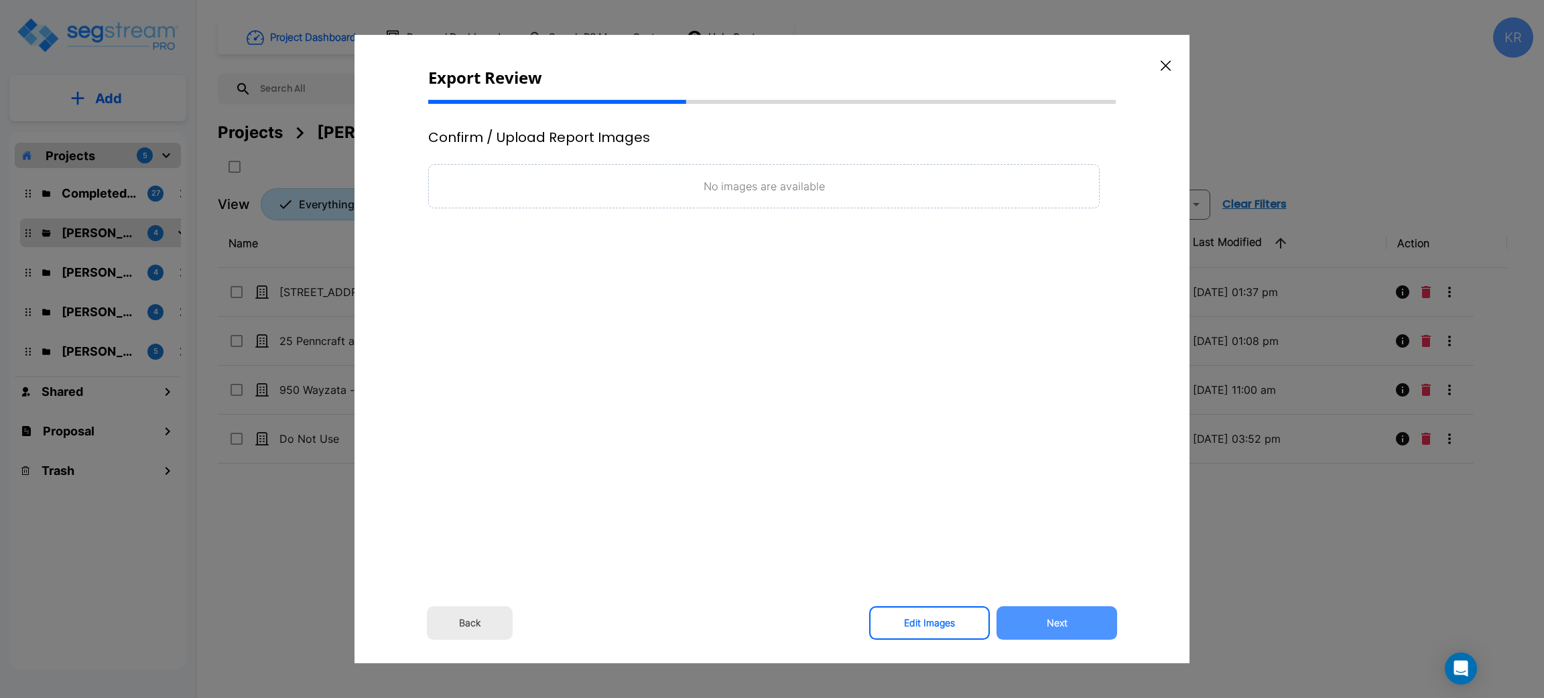
click at [1066, 619] on button "Next" at bounding box center [1056, 623] width 121 height 34
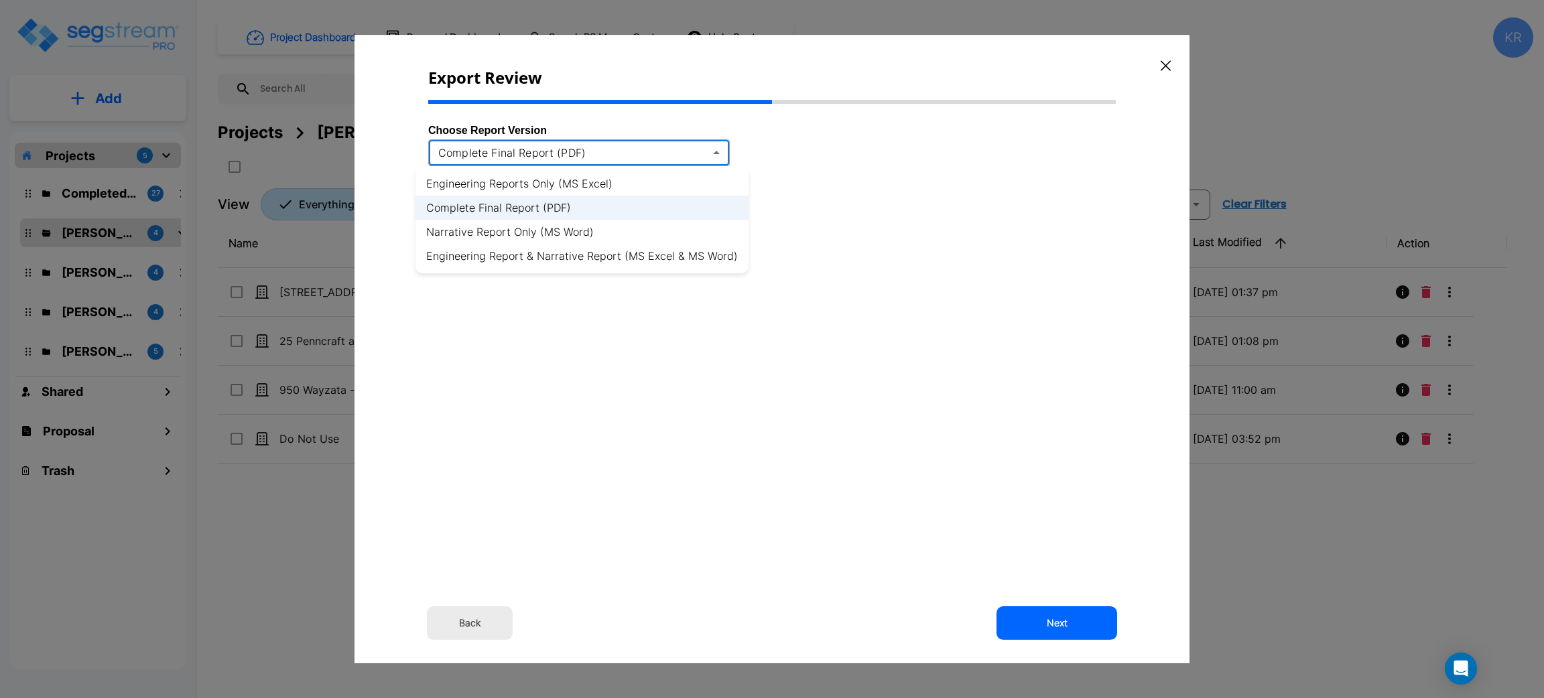
click at [713, 154] on body "× Your report is being generated. Be patient! × We're working on your Modificat…" at bounding box center [772, 349] width 1544 height 698
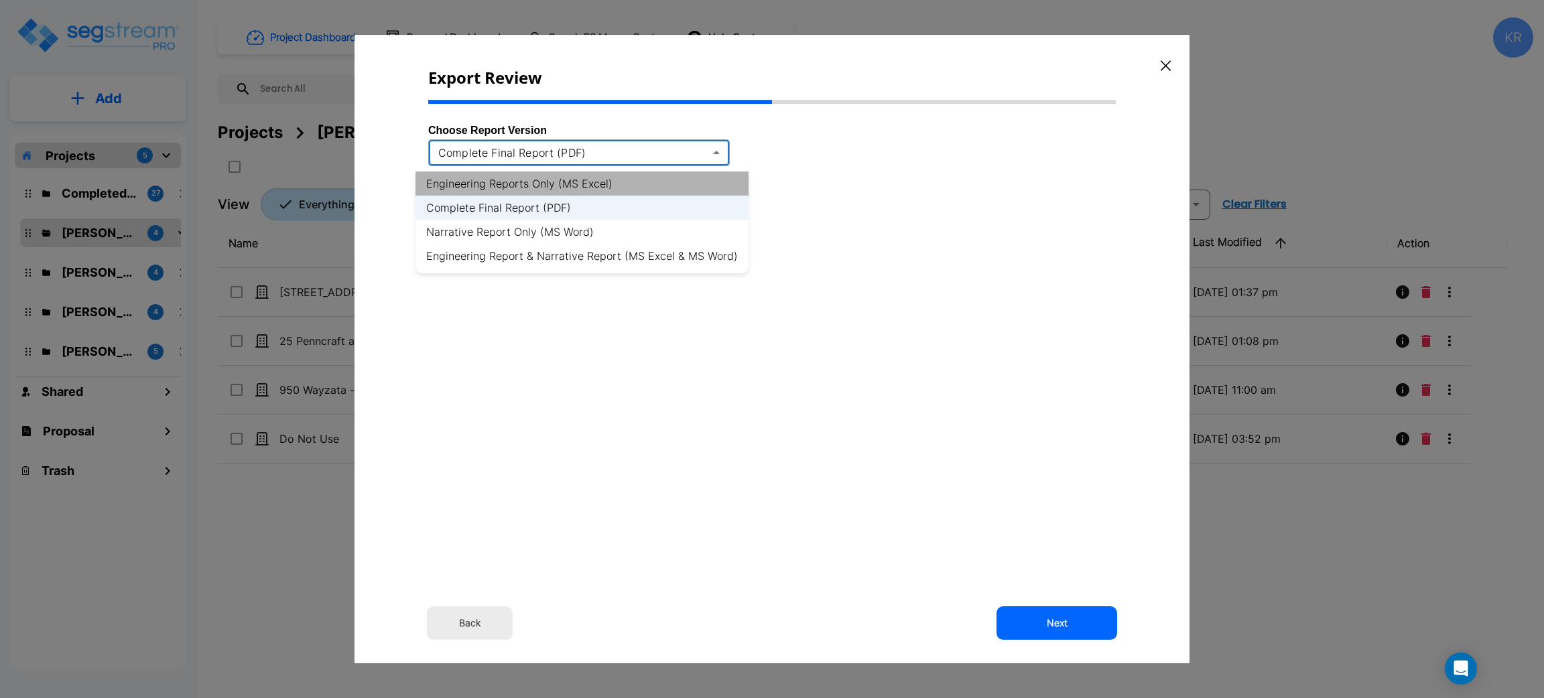
click at [584, 182] on li "Engineering Reports Only (MS Excel)" at bounding box center [581, 184] width 333 height 24
type input "xlsx"
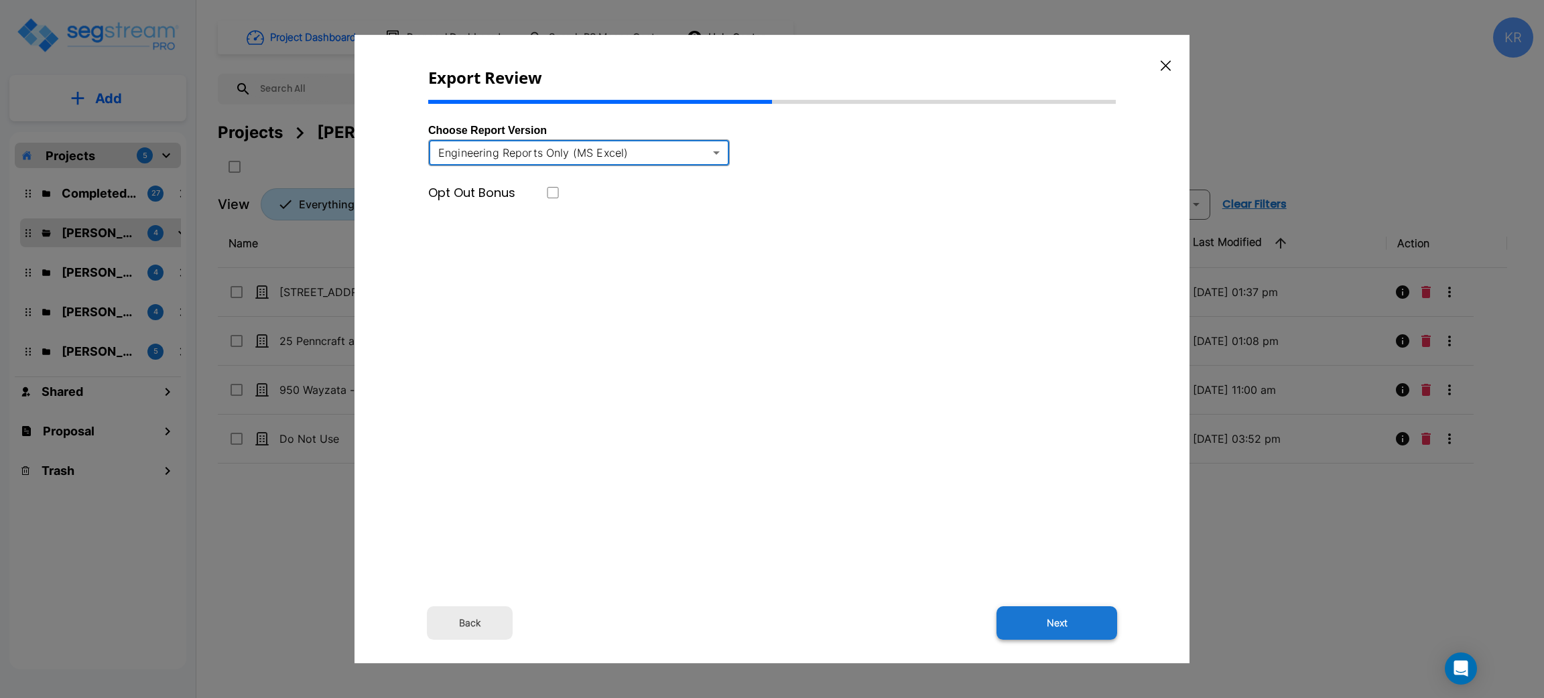
click at [1085, 623] on button "Next" at bounding box center [1056, 623] width 121 height 34
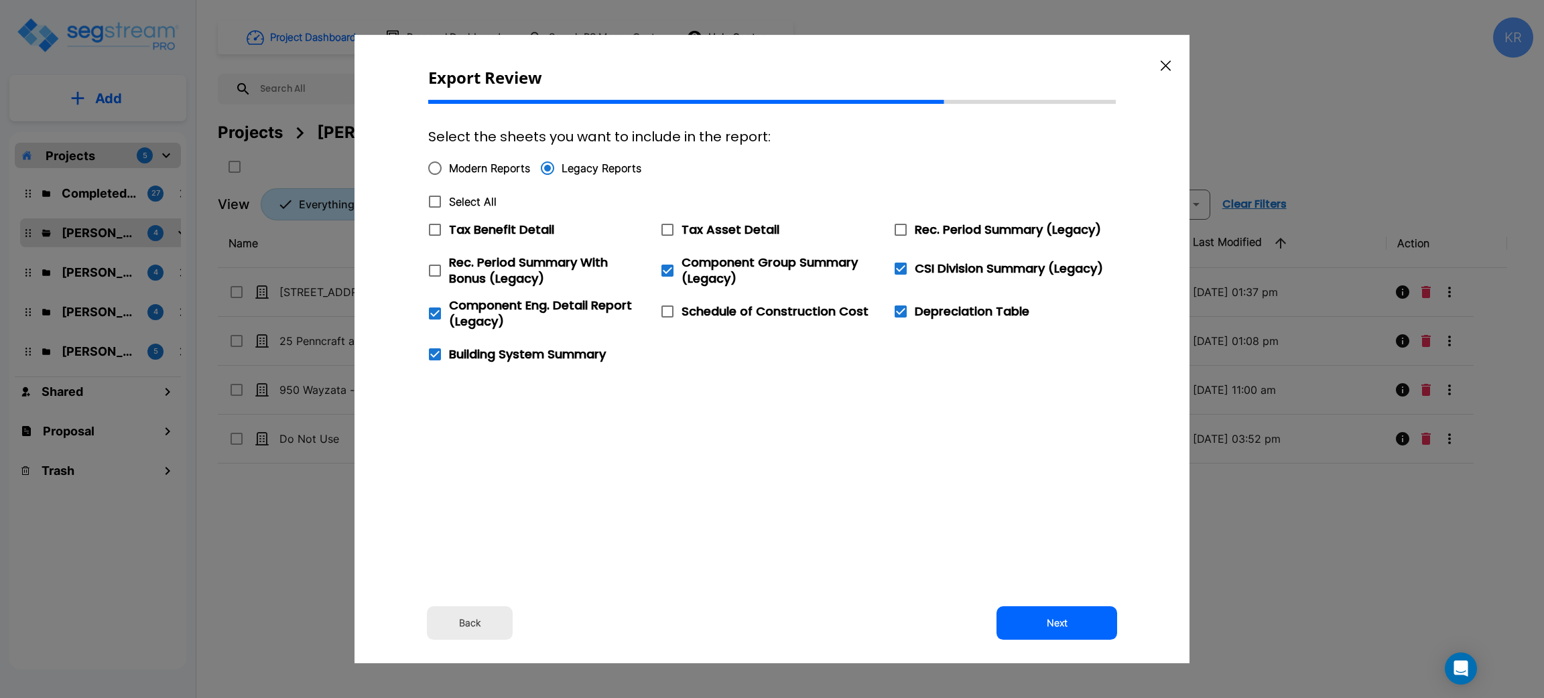
click at [433, 167] on input "Modern Reports" at bounding box center [435, 168] width 28 height 28
radio input "true"
checkbox input "false"
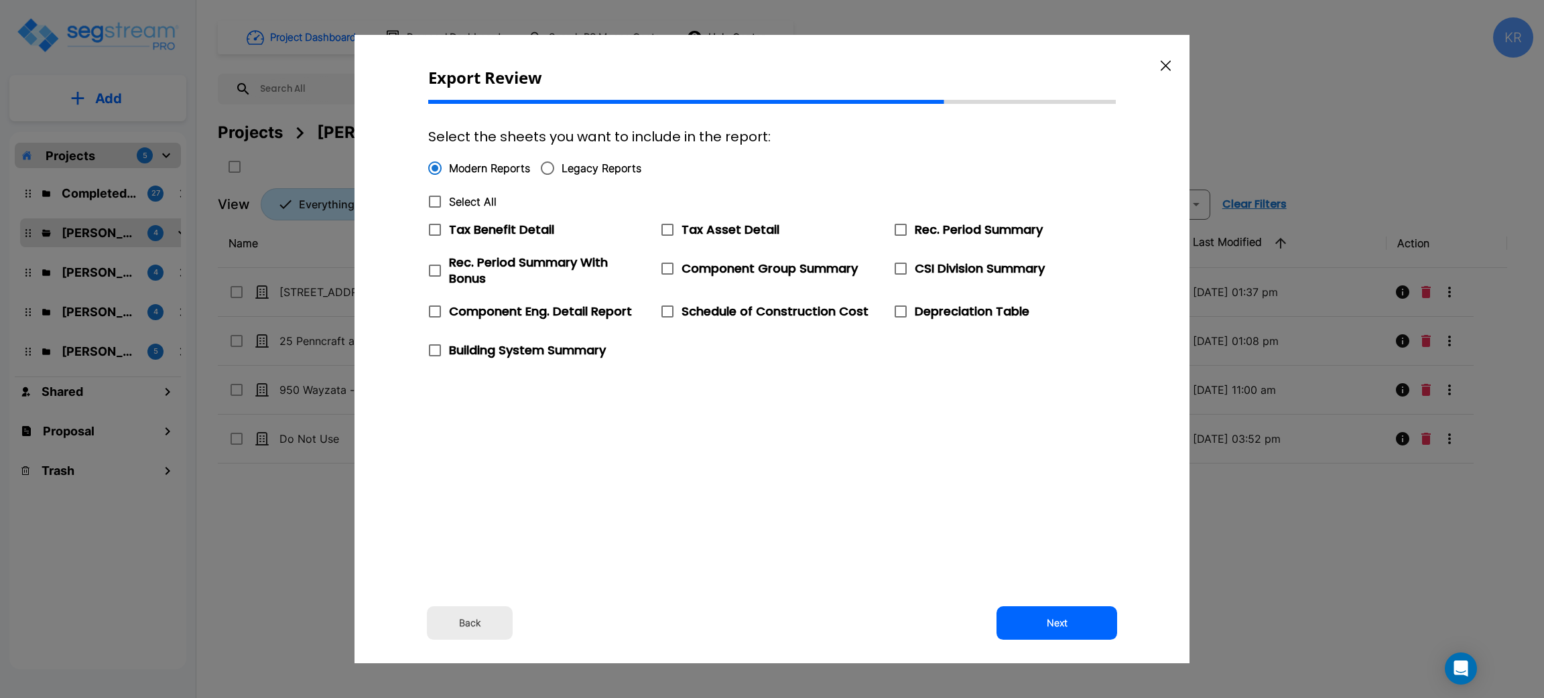
click at [733, 269] on span "Component Group Summary" at bounding box center [770, 268] width 176 height 17
click at [667, 266] on input "Component Group Summary" at bounding box center [659, 260] width 13 height 11
checkbox input "true"
click at [964, 308] on span "Depreciation Table" at bounding box center [972, 311] width 115 height 17
click at [900, 308] on input "Depreciation Table" at bounding box center [893, 303] width 13 height 11
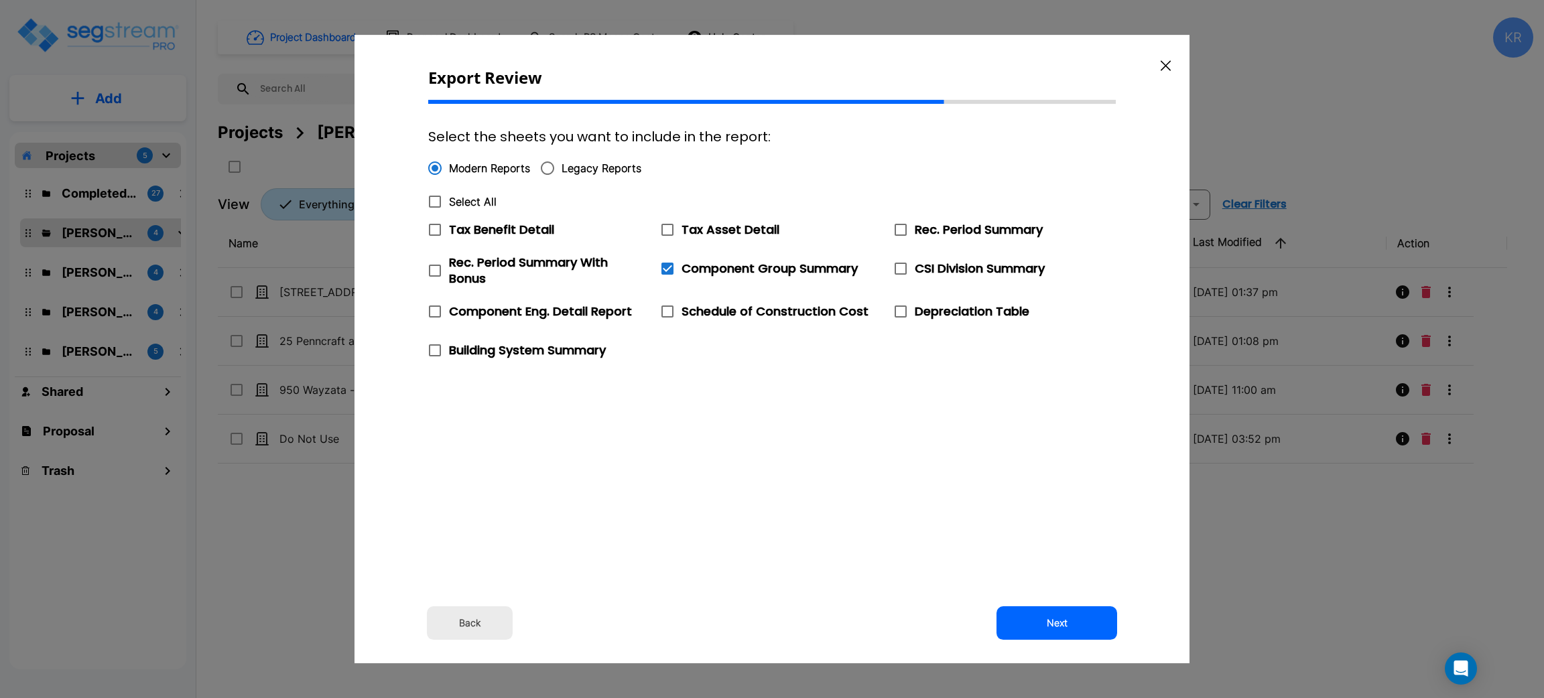
checkbox input "true"
click at [472, 347] on span "Building System Summary" at bounding box center [527, 350] width 157 height 17
click at [434, 347] on input "Building System Summary" at bounding box center [427, 341] width 13 height 11
checkbox input "true"
click at [1046, 619] on button "Next" at bounding box center [1056, 623] width 121 height 34
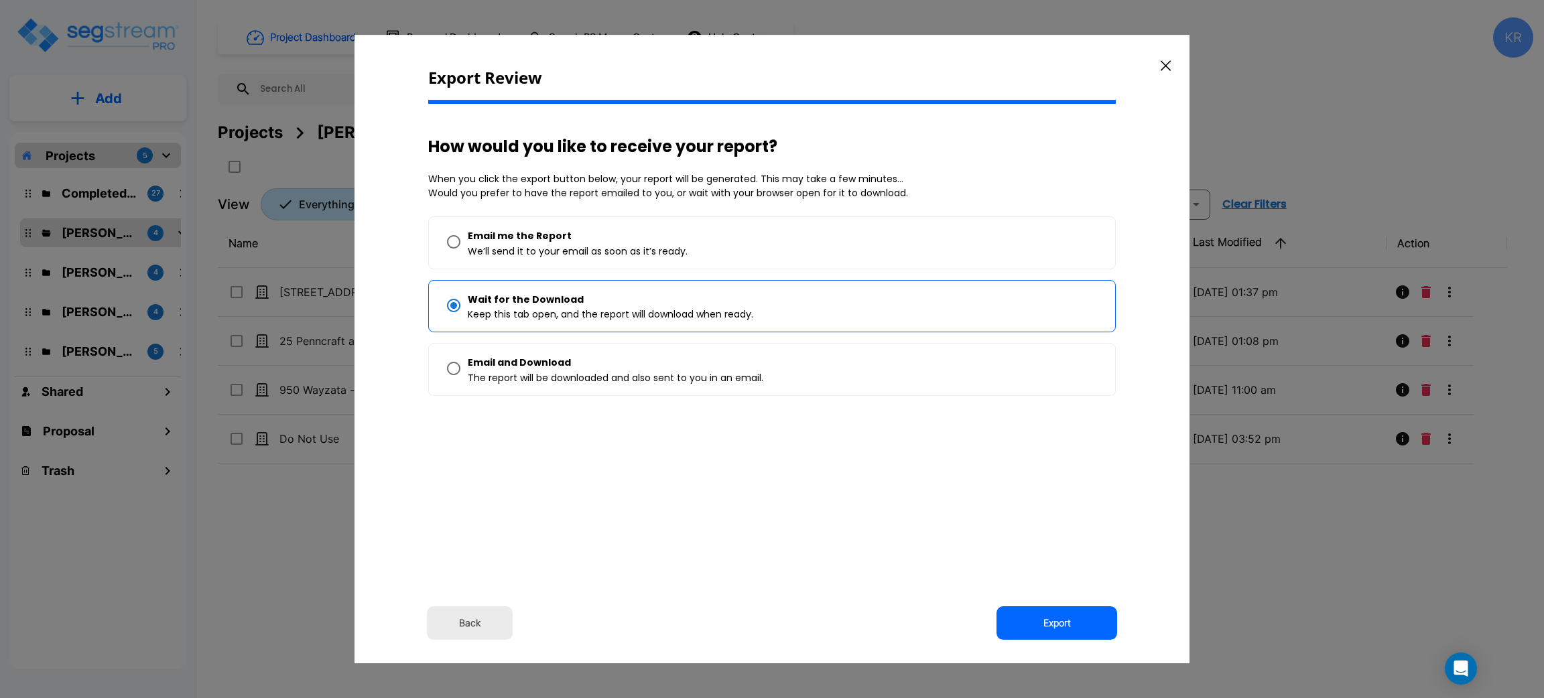
click at [1046, 619] on button "Export" at bounding box center [1056, 623] width 121 height 34
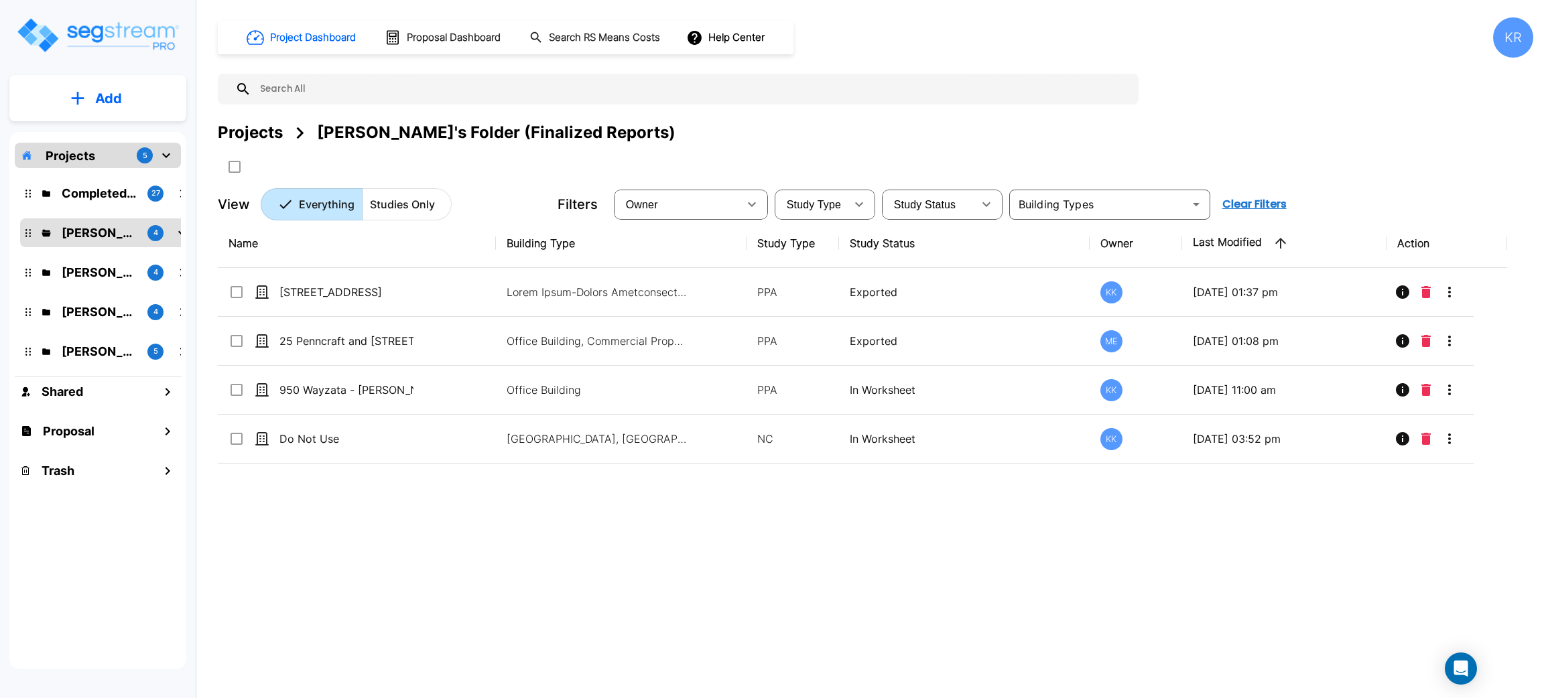
click at [1179, 591] on div "Name Building Type Study Type Study Status Owner Last Modified Action [STREET_A…" at bounding box center [862, 435] width 1289 height 433
click at [1515, 27] on div "KR" at bounding box center [1513, 37] width 40 height 40
